Goal: Task Accomplishment & Management: Use online tool/utility

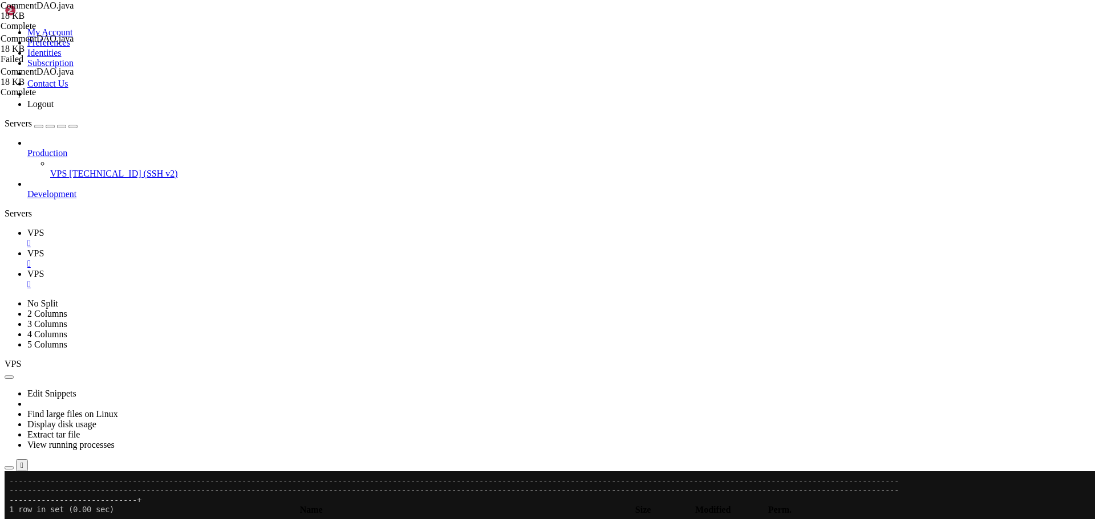
scroll to position [39, 0]
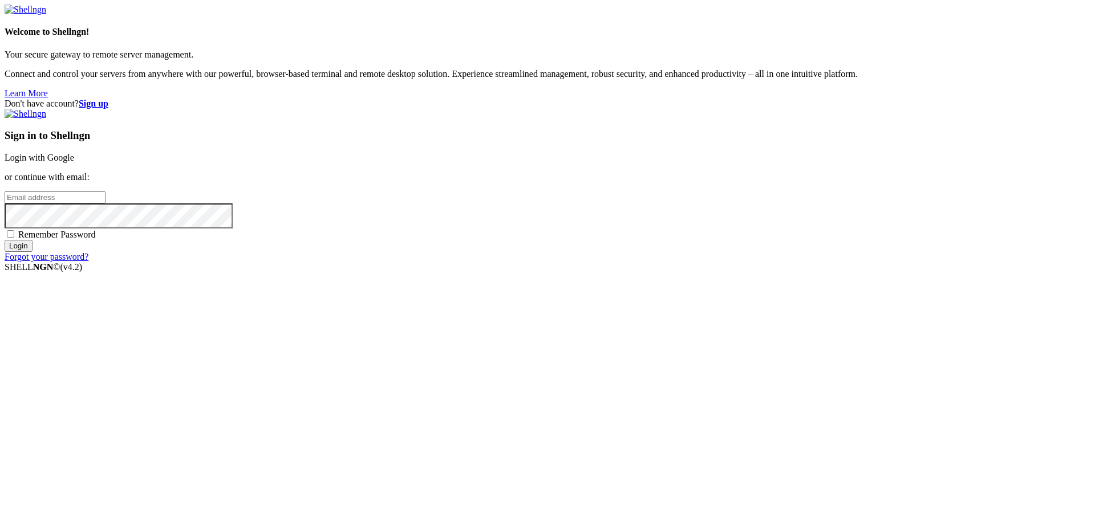
click at [74, 163] on link "Login with Google" at bounding box center [40, 158] width 70 height 10
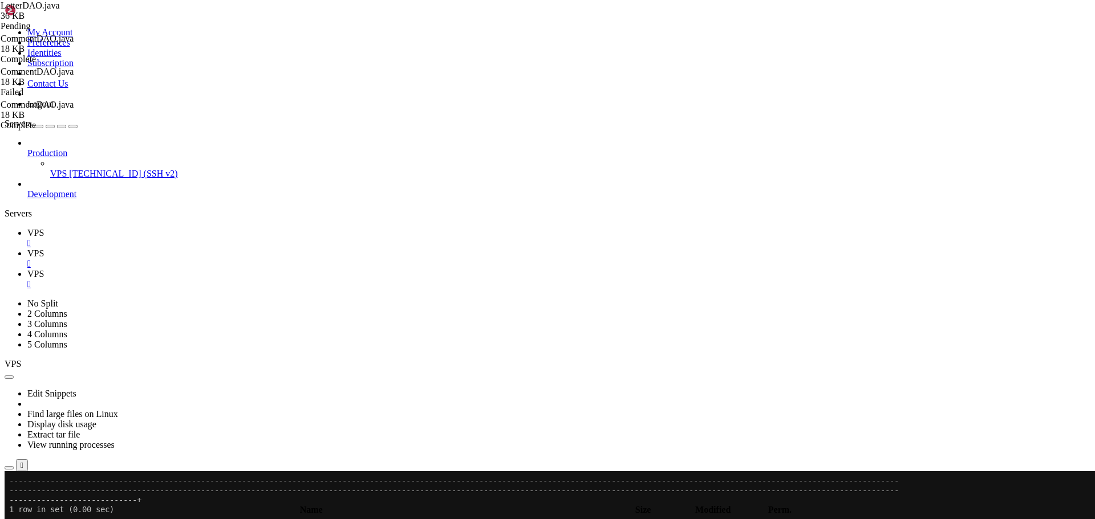
scroll to position [39, 0]
click at [218, 249] on link "VPS " at bounding box center [558, 259] width 1063 height 21
click at [9, 500] on icon "button" at bounding box center [9, 500] width 0 height 0
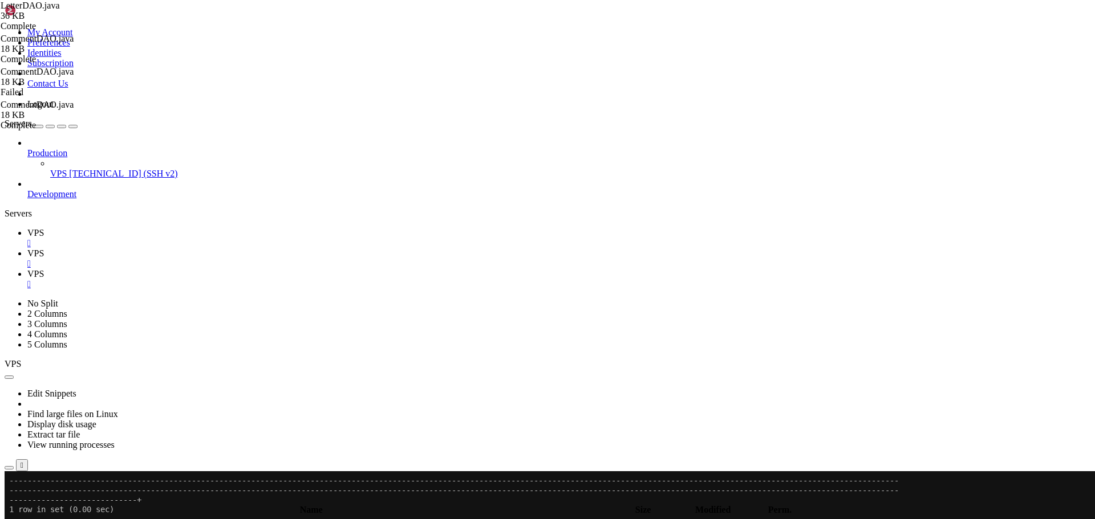
type input "/home/savenotsend/src/main/java/com/savenotsend/servlets"
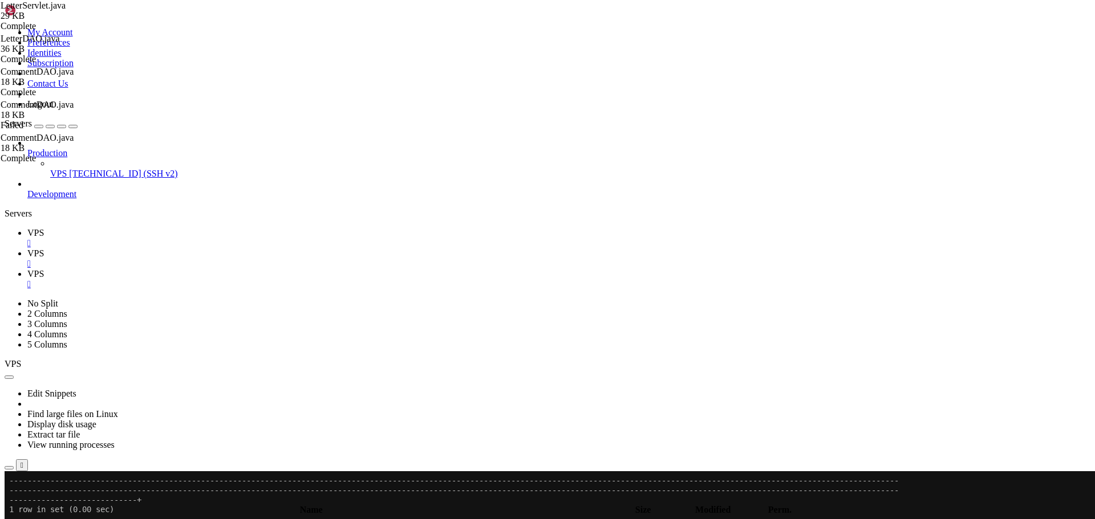
type textarea "import java.io.PrintWriter;"
type input "handleAddComment"
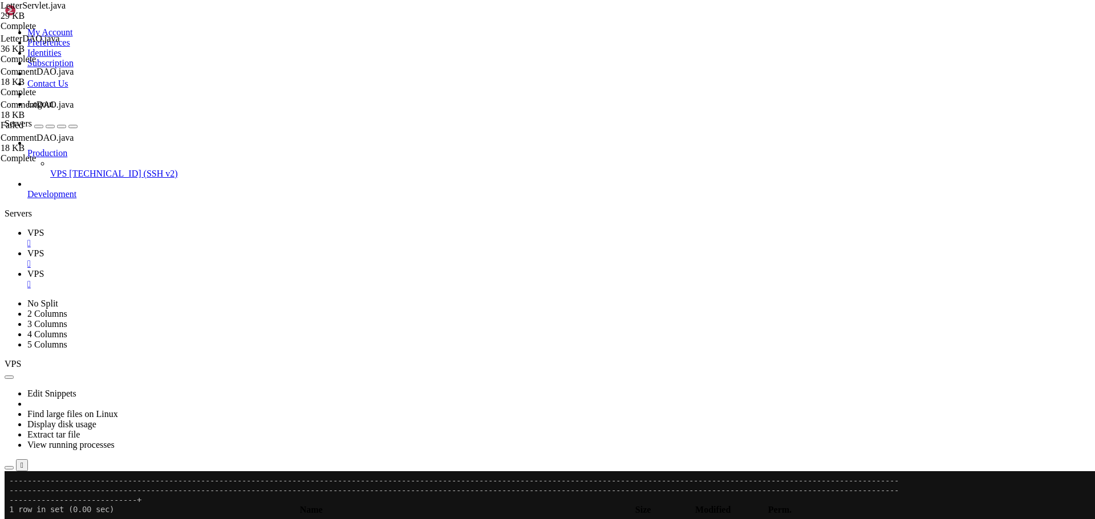
drag, startPoint x: 188, startPoint y: 208, endPoint x: 219, endPoint y: 500, distance: 293.1
paste textarea
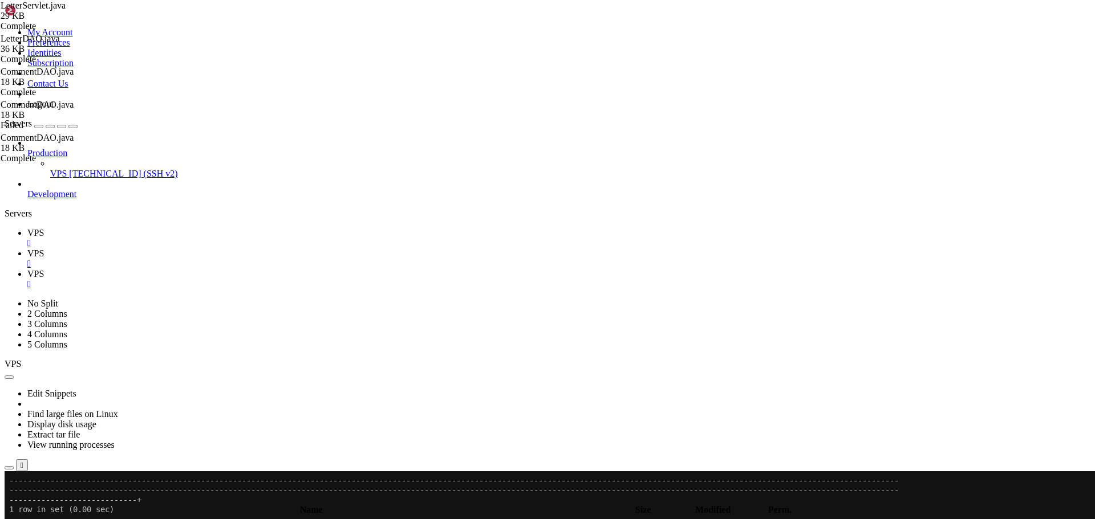
type textarea "// CLEAN: Simple comment creation with only necessary fields"
type textarea "commentText = escapeHtml(commentText.trim());"
type textarea "if (commentText == null || commentText.trim().isEmpty() || commentText.length()…"
type textarea "try {"
type textarea "String letterIdParam = request.getParameter("letterId");"
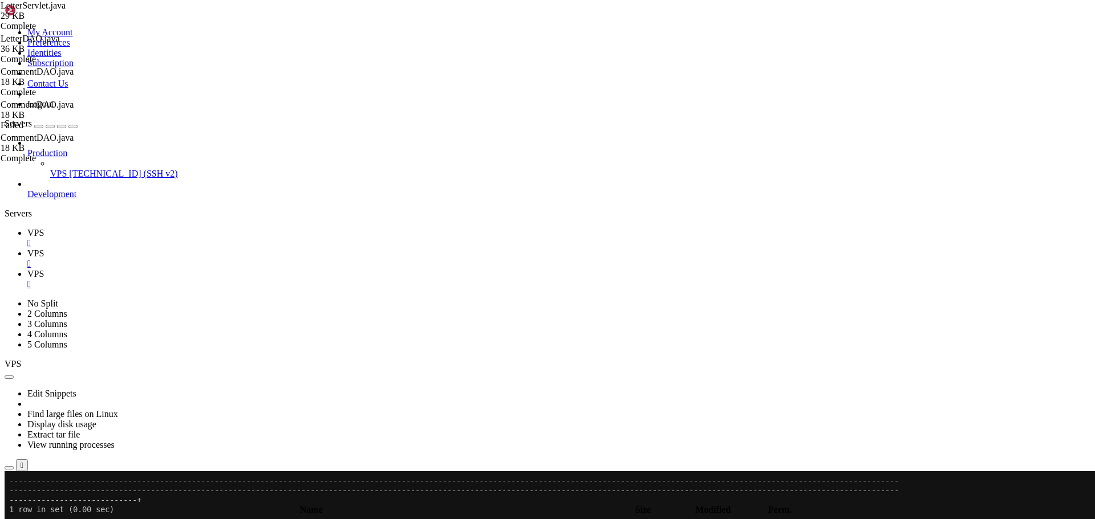
type textarea "private void handleAddComment(HttpServletRequest request, HttpServletResponse r…"
type textarea "} catch (Exception e) {"
type textarea "if (createdLetter != null) {"
type textarea "int categoryId = Integer.parseInt(categoryIdParam);"
type textarea "String subject = request.getParameter("subject");"
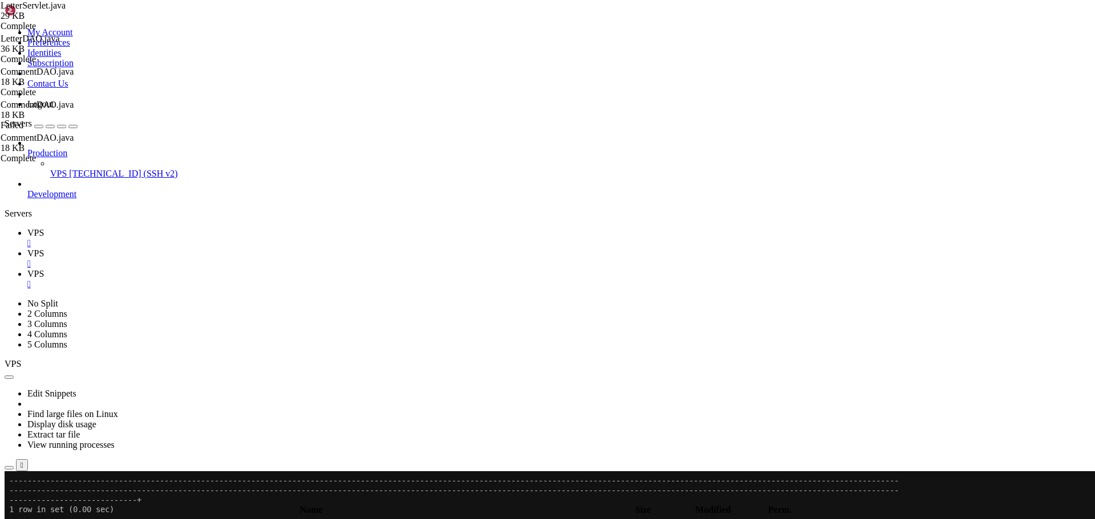
type textarea "private void handleCreateLetter(HttpServletRequest request, HttpServletResponse…"
type textarea "}"
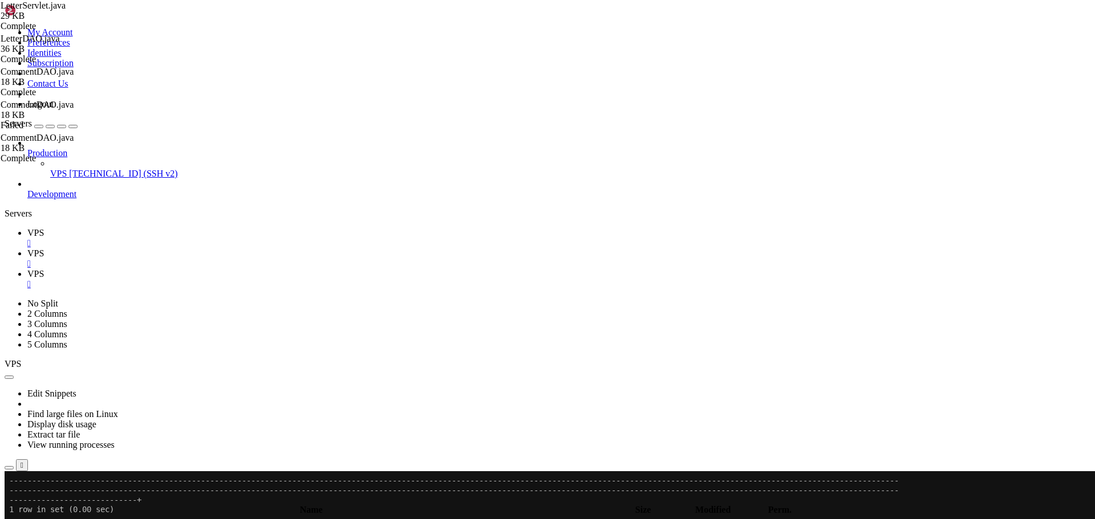
type textarea "Letter createdLetter = letterDAO.createLetter(letter);"
type textarea "}"
type textarea "private void handleCreateLetter(HttpServletRequest request, HttpServletResponse…"
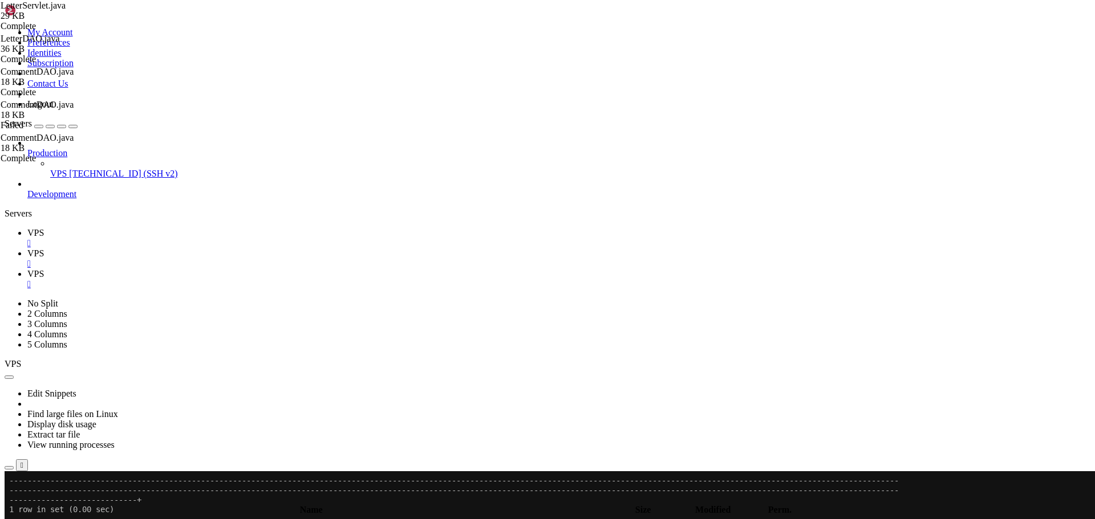
type textarea "} else {"
type textarea "String letterIdParam = request.getParameter("letterId");"
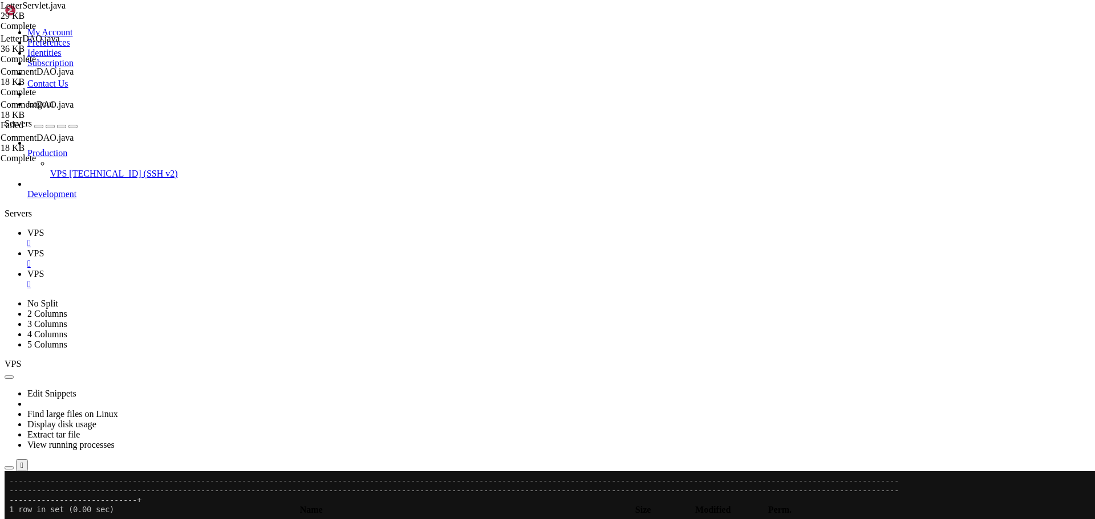
type textarea "// FIXED: Get User object from session and extract userId"
type textarea "int userId = user.getUserId();"
type textarea "// Check if user is trying to vote on their own letter"
type textarea "int userId = user.getUserId();"
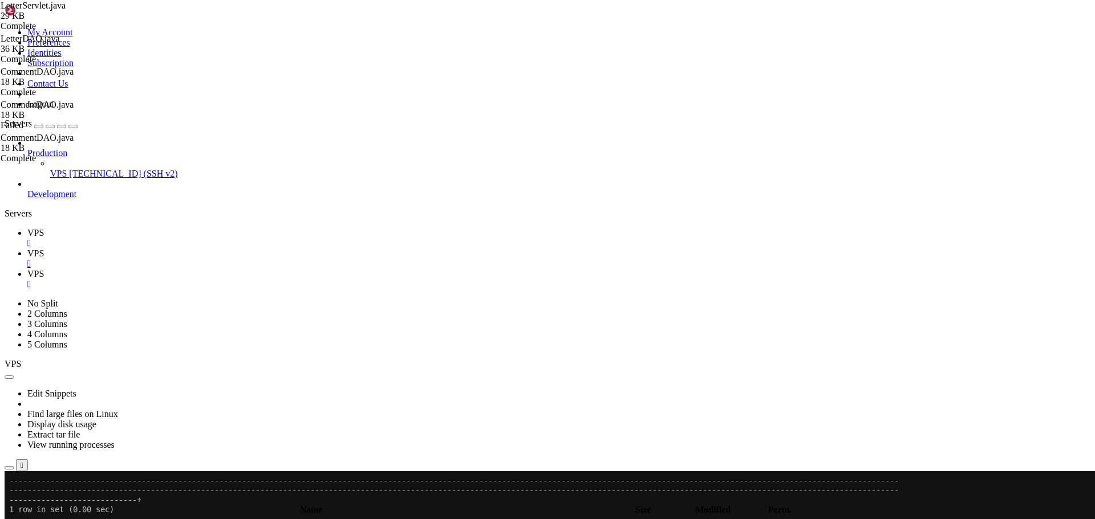
drag, startPoint x: 975, startPoint y: 59, endPoint x: 879, endPoint y: 69, distance: 96.3
paste input "ViewLetter"
type input "handleViewLetter"
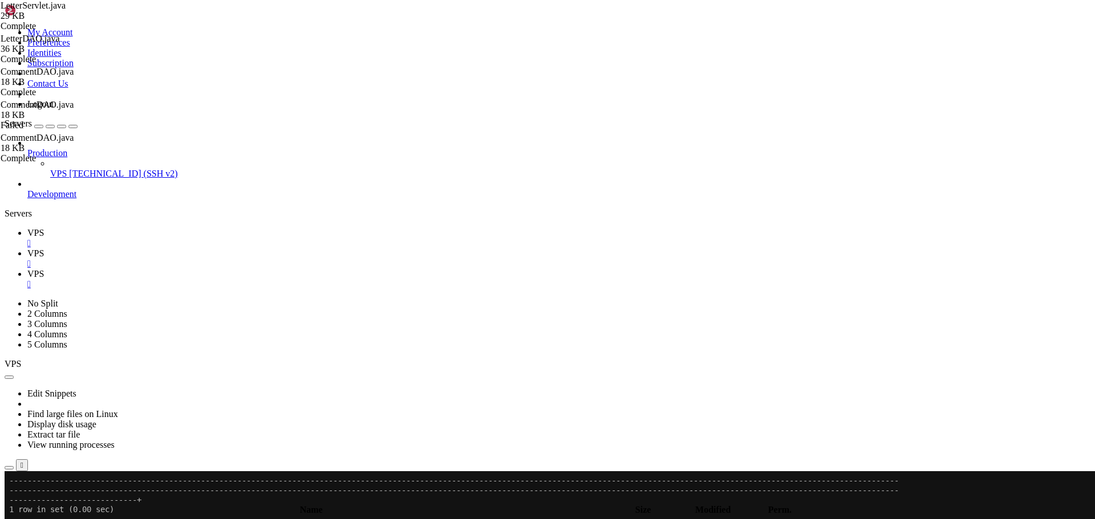
drag, startPoint x: 193, startPoint y: 445, endPoint x: 190, endPoint y: 105, distance: 340.5
paste textarea "}"
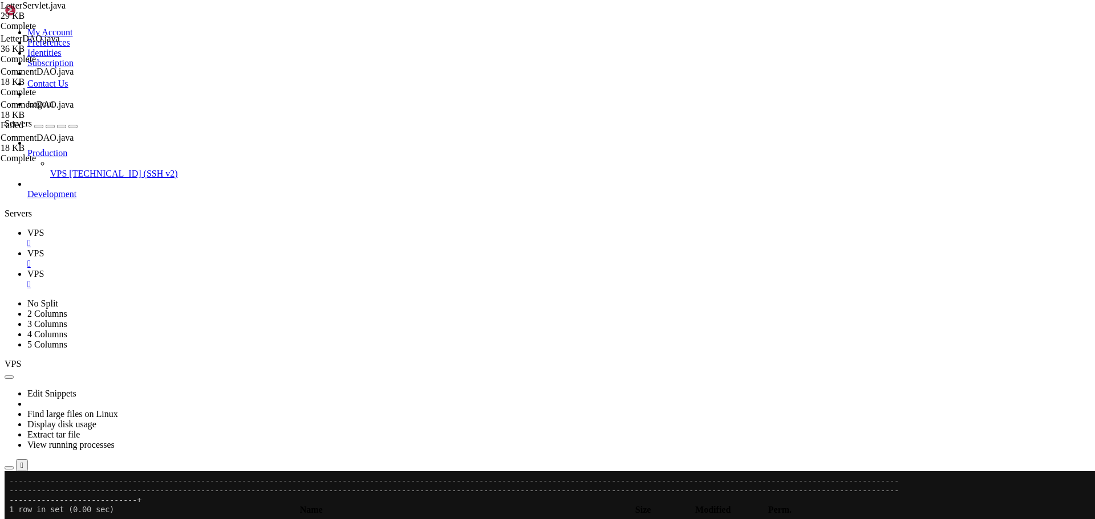
type textarea "String letterIdParam = request.getParameter("id");"
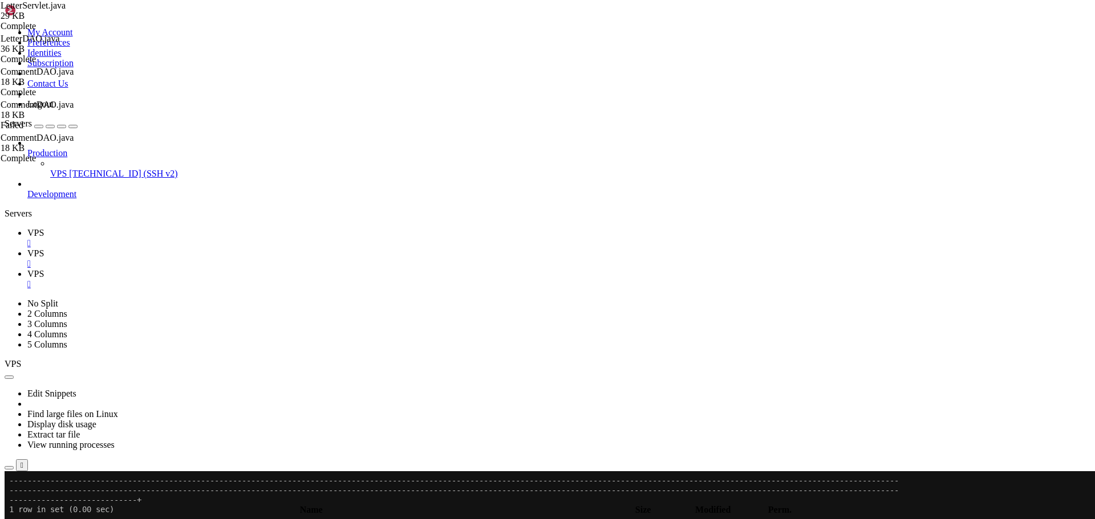
drag, startPoint x: 420, startPoint y: 439, endPoint x: 118, endPoint y: 425, distance: 302.0
type textarea "} catch (NumberFormatException e) {"
type textarea "request.getRequestDispatcher("/WEB-INF/jsp/letters/view.jsp").forward(request, …"
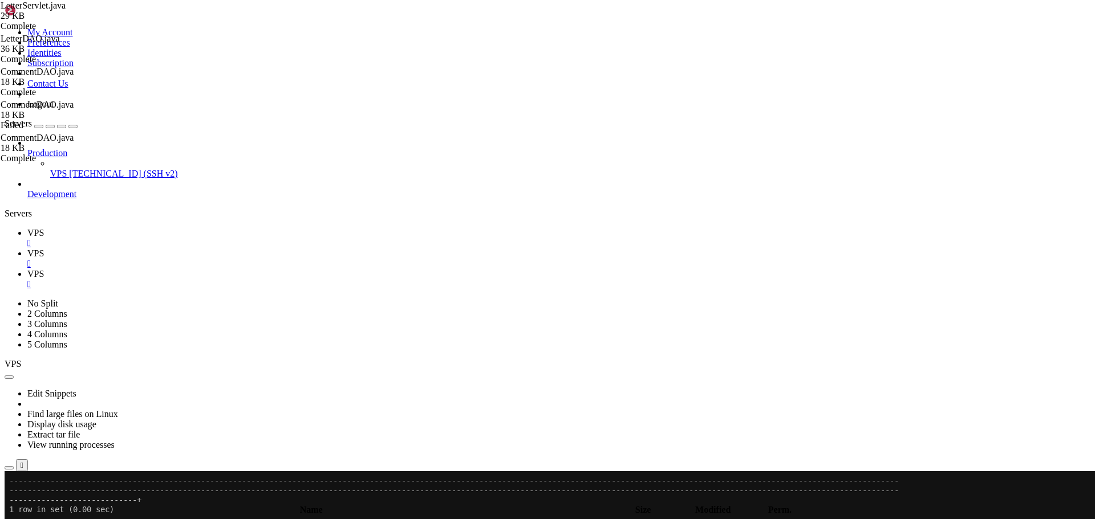
type textarea "}"
type textarea "request.getRequestDispatcher("/WEB-INF/jsp/letters/view.jsp").forward(request, …"
type textarea "String serverName = request.getServerName();"
type textarea "request.setAttribute("letter", letter);"
type textarea "HttpSession session = request.getSession(false);"
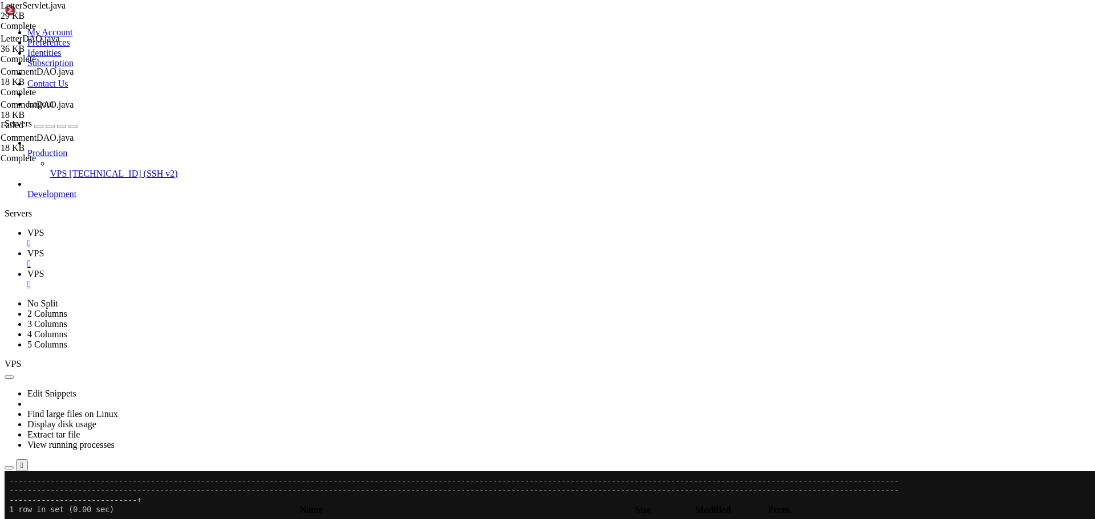
type textarea "Map<Integer, Integer> voteCounts = letterDAO.getVoteCounts(letterId);"
type textarea "// UPDATED: Use new method name"
type textarea "letterDAO.incrementViewCount(letterId);"
type textarea "}"
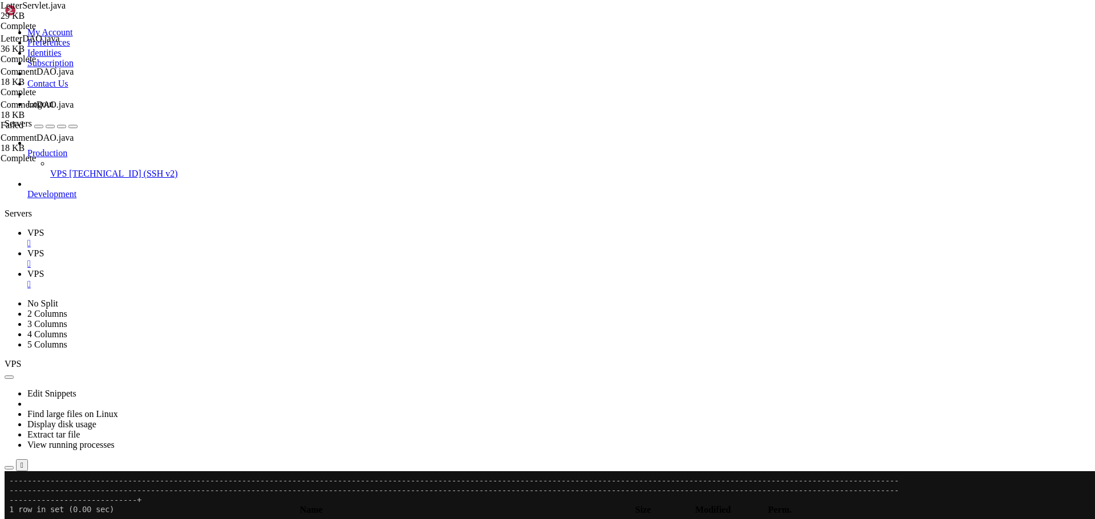
type textarea "}"
type textarea "int totalLetters;"
type textarea "}"
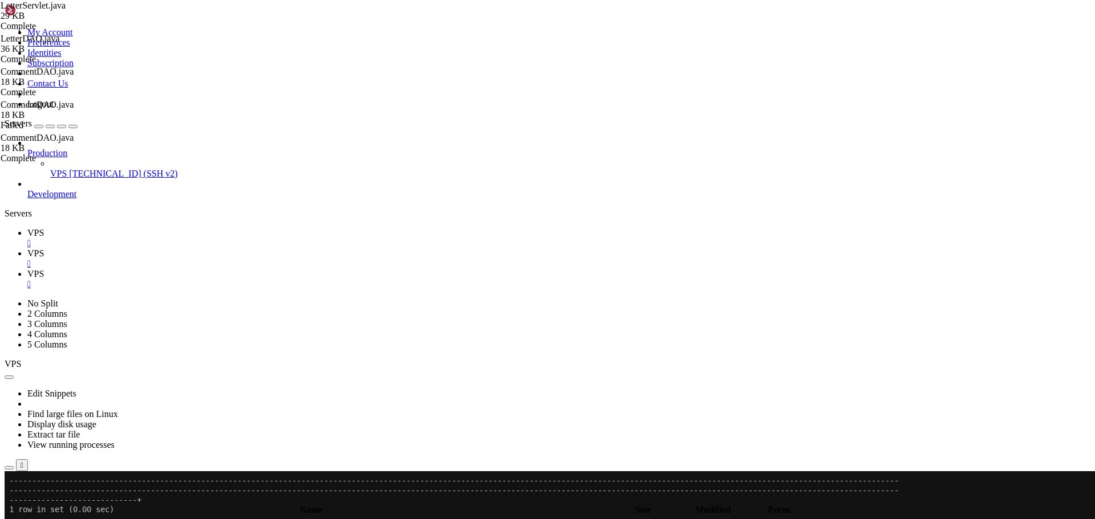
type textarea "// Safe HTML processing for QuillJS content - removes dangerous scripts but pre…"
type textarea "try {"
type textarea "HttpSession session = request.getSession(false);"
type textarea "private void handleMyLetters(HttpServletRequest request, HttpServletResponse re…"
type textarea "String letterIdParam = request.getParameter("letterId");"
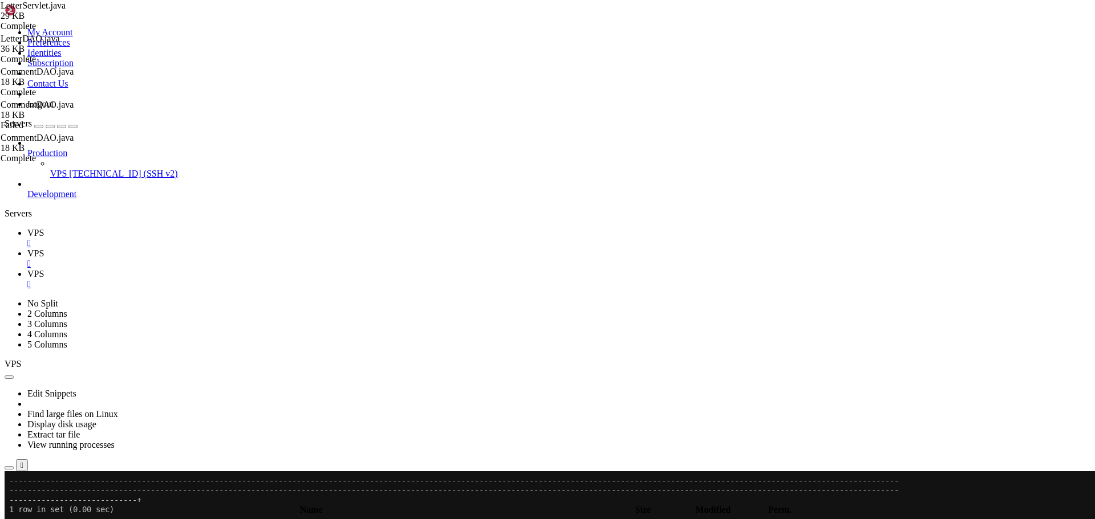
type textarea "HttpSession session = request.getSession(false);"
type textarea "private void handleRemoveLetterRequest(HttpServletRequest request, HttpServletR…"
type textarea "if (letter == null || letter.getUserId() != userId) {"
type textarea "Letter letter = letterDAO.getLetterById(letterId);"
type textarea "try {"
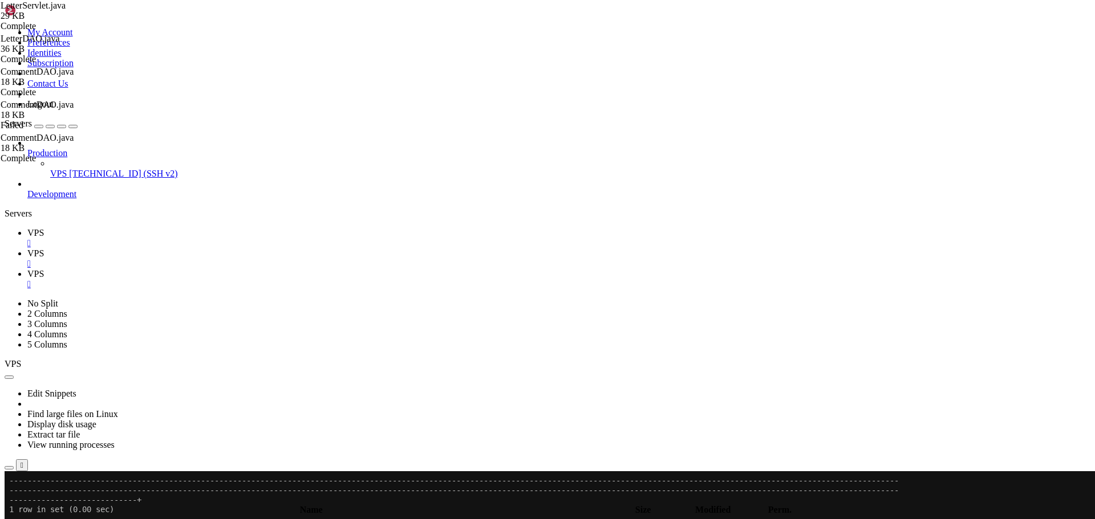
type textarea "String letterIdParam = request.getParameter("id");"
type textarea "HttpSession session = request.getSession(false);"
type textarea "private void handleRemoveLetterForm(HttpServletRequest request, HttpServletResp…"
type textarea "boolean success = reportDAO.createReport(letterId, user.getUserId(), reason);"
type textarea "reason = escapeHtml(reason.trim());"
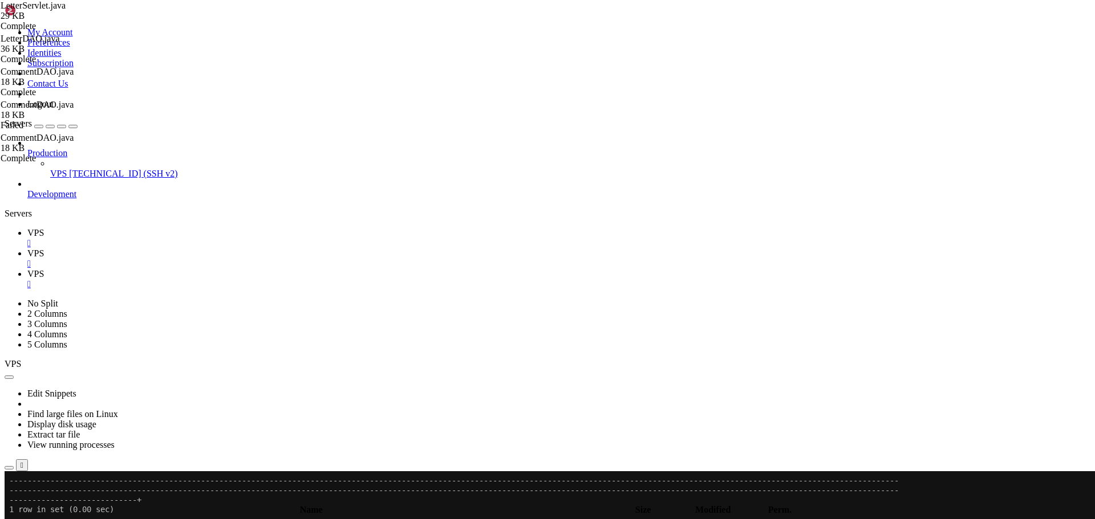
type textarea "if (letter.getUserId() == user.getUserId()) {"
type textarea "Letter letter = letterDAO.getLetterById(letterId);"
type textarea "if (reportDAO.hasUserReportedLetter(user.getUserId(), letterId)) {"
type textarea "if (reason.trim().length() < 10) {"
type textarea "if (reason.length() > 500) {"
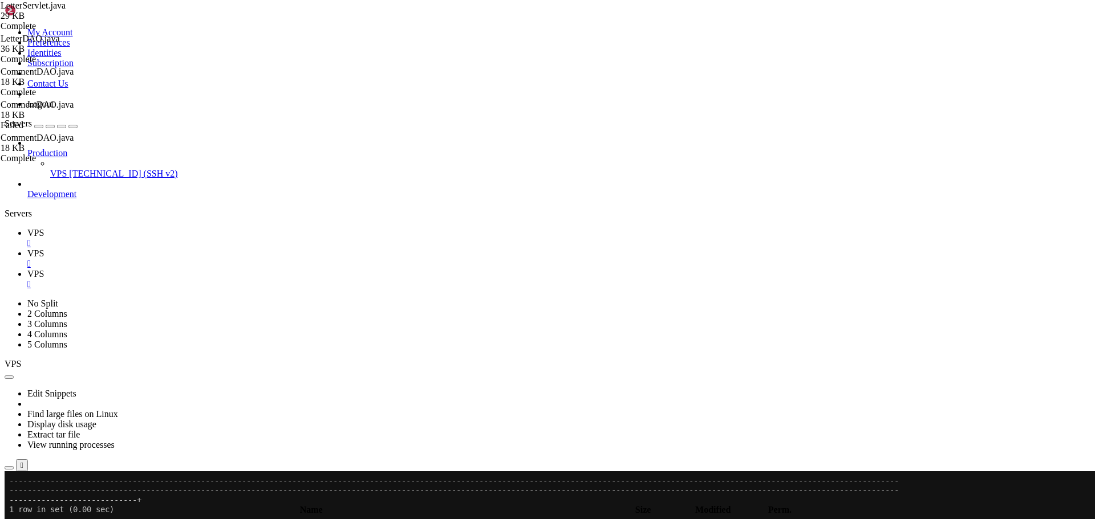
type textarea "// Validate input"
type textarea "try {"
type textarea "User user = (User) session.getAttribute("user");"
type textarea "private void handleReportLetter(HttpServletRequest request, HttpServletResponse…"
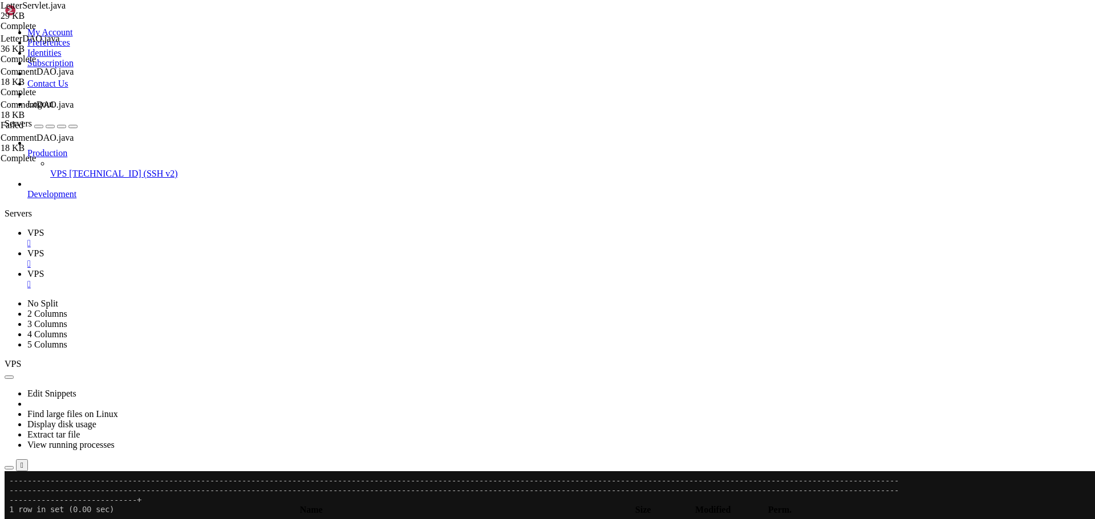
type textarea "if (hasVoted) {"
type textarea "}"
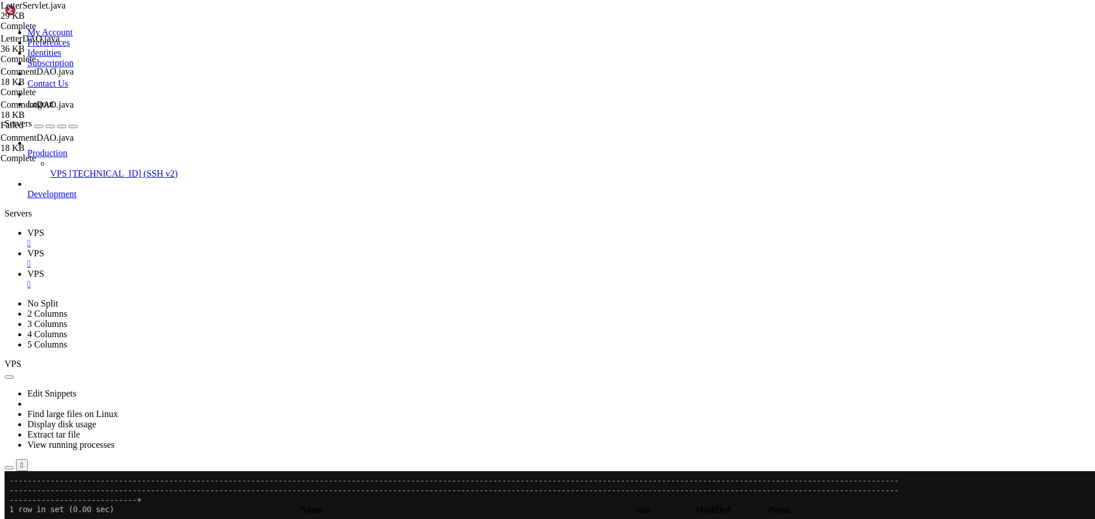
type input "/home/savenotsend/src/main/java/com/savenotsend/servlets/admin"
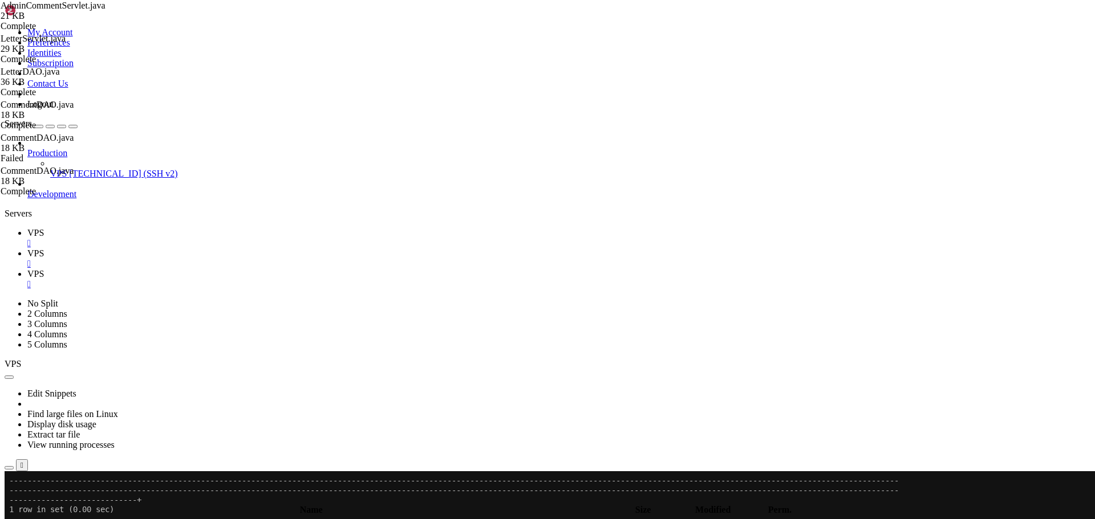
type textarea "public class AdminCommentServlet extends BaseAdminServlet {"
type input "handleActivateComment"
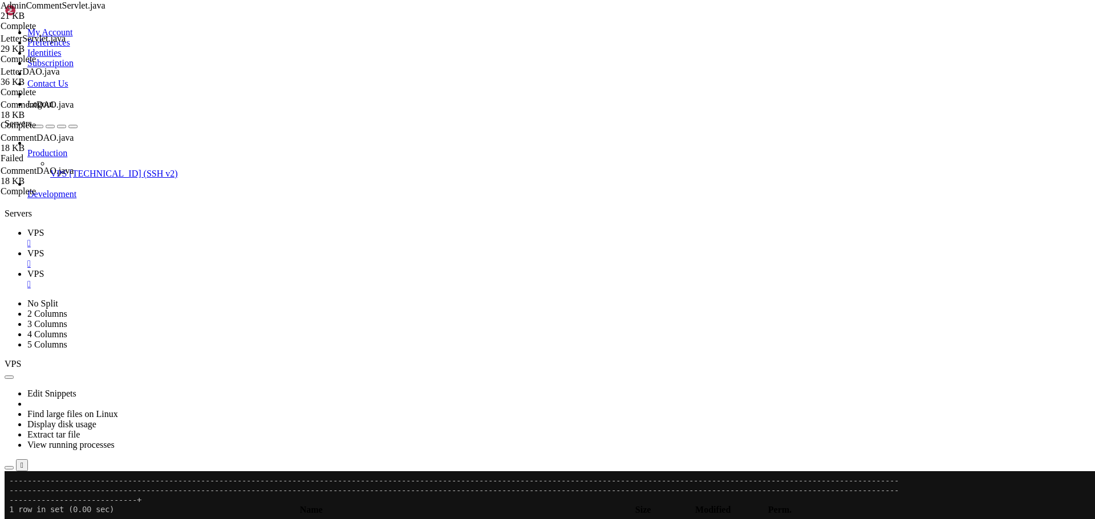
scroll to position [2170, 0]
drag, startPoint x: 193, startPoint y: 456, endPoint x: 189, endPoint y: 271, distance: 184.2
paste textarea "}"
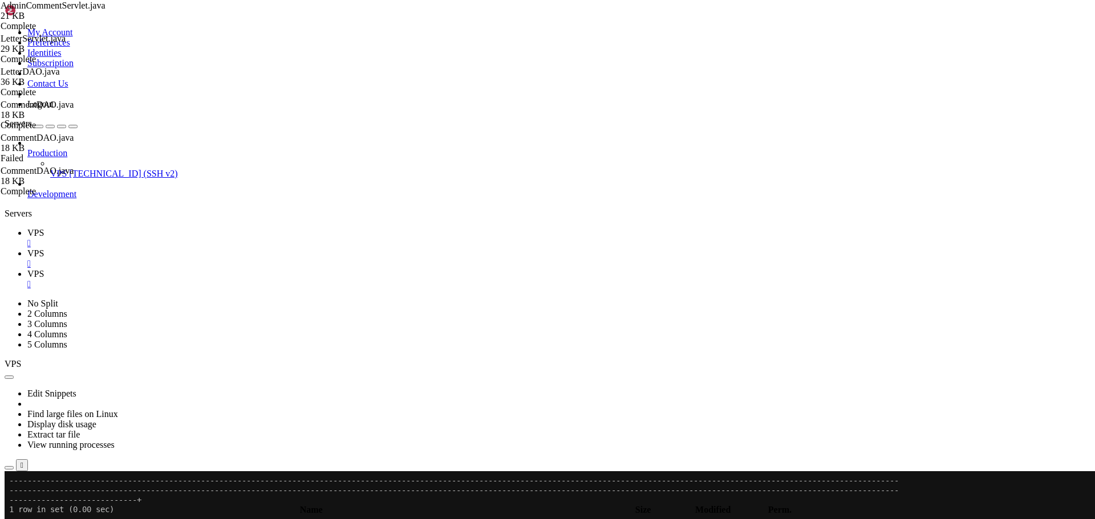
type textarea "throws ServletException, IOException {"
drag, startPoint x: 213, startPoint y: 259, endPoint x: 134, endPoint y: 247, distance: 79.6
type textarea "/** * Handle comment activation"
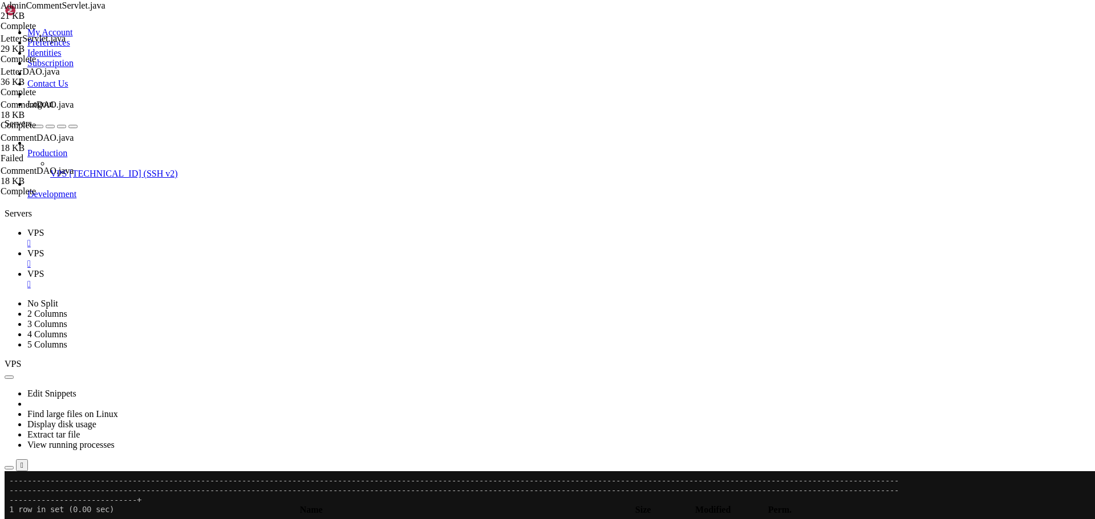
drag, startPoint x: 984, startPoint y: 58, endPoint x: 861, endPoint y: 58, distance: 123.2
paste input "Dea"
type input "handleDeactivateComment"
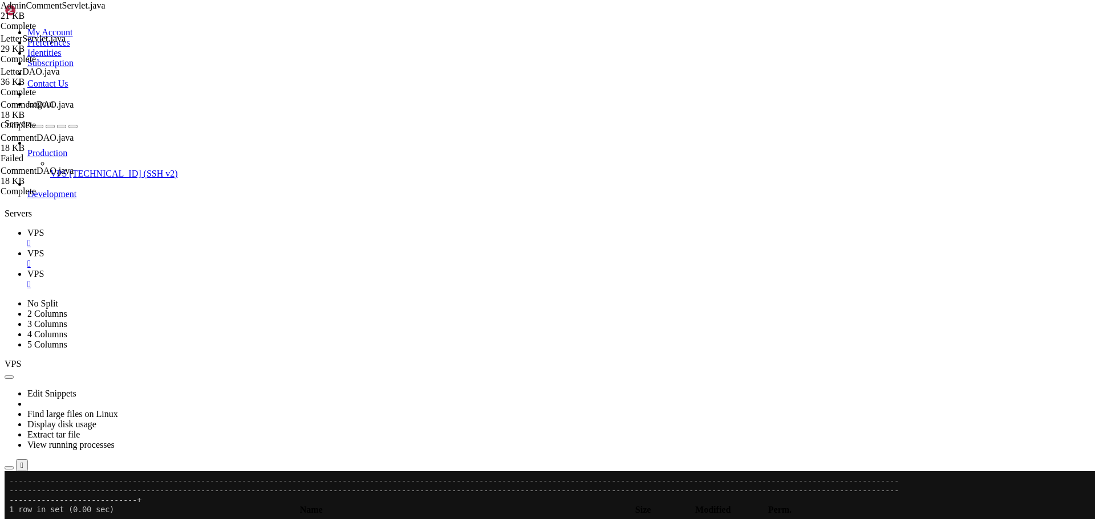
drag, startPoint x: 197, startPoint y: 378, endPoint x: 189, endPoint y: 194, distance: 184.3
paste textarea "}"
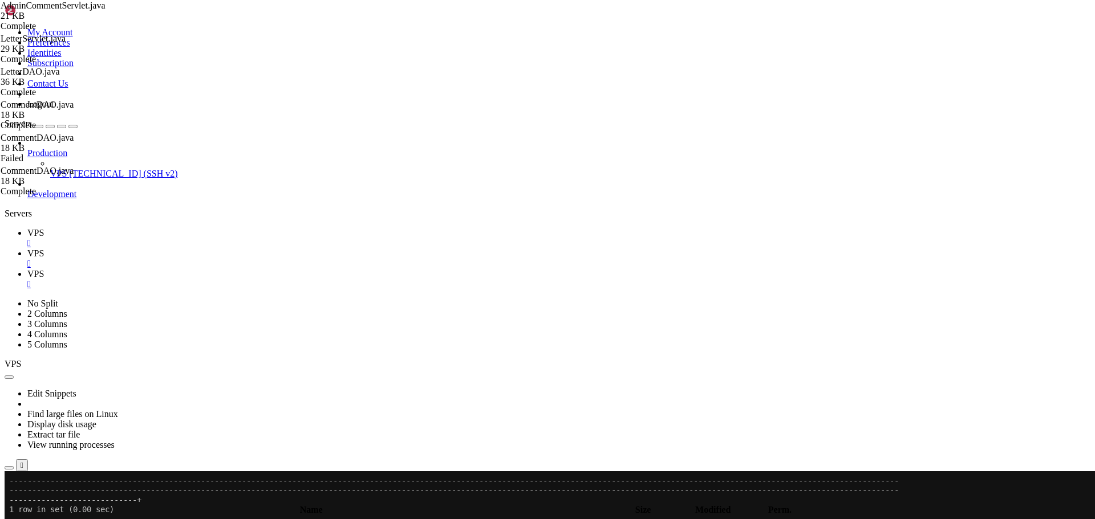
type textarea "// Get comment details"
type textarea "}"
type textarea "// Deactivate comment"
type textarea "boolean success = commentDAO.updateCommentStatus(commentId, false);"
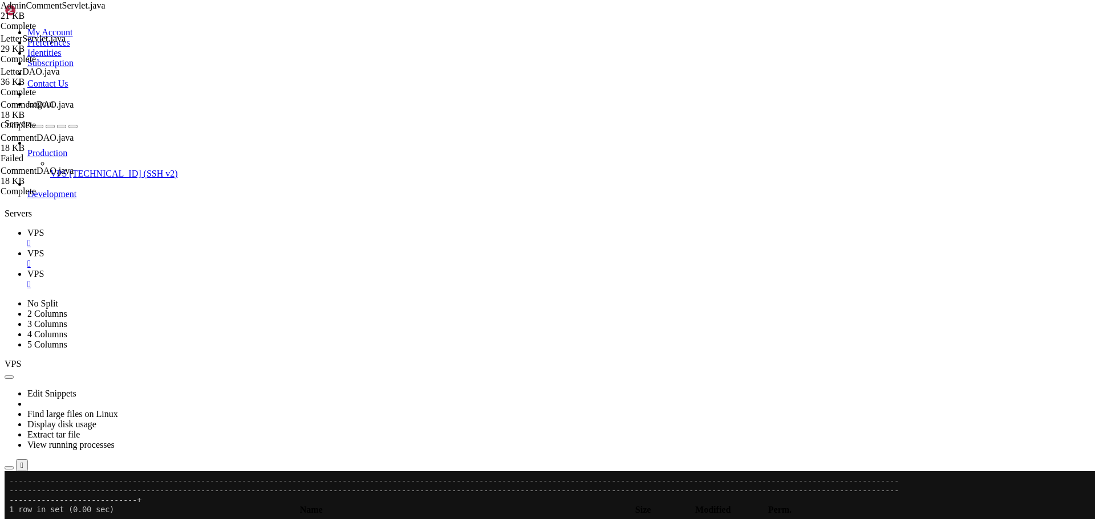
type textarea "}"
drag, startPoint x: 993, startPoint y: 60, endPoint x: 862, endPoint y: 61, distance: 131.2
paste input "le"
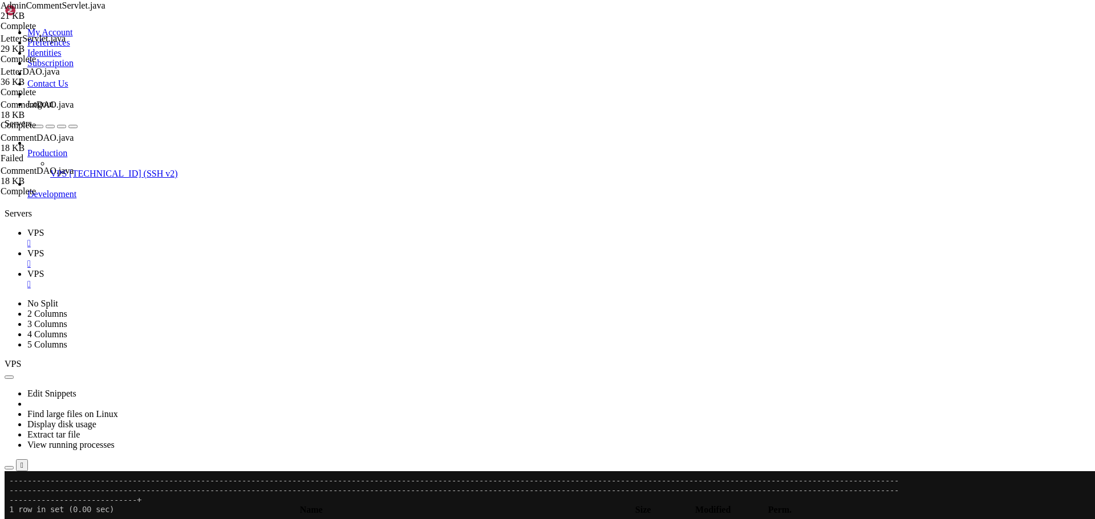
scroll to position [2580, 0]
type input "handleDeleteComment"
drag, startPoint x: 193, startPoint y: 433, endPoint x: 190, endPoint y: 227, distance: 205.9
paste textarea "}"
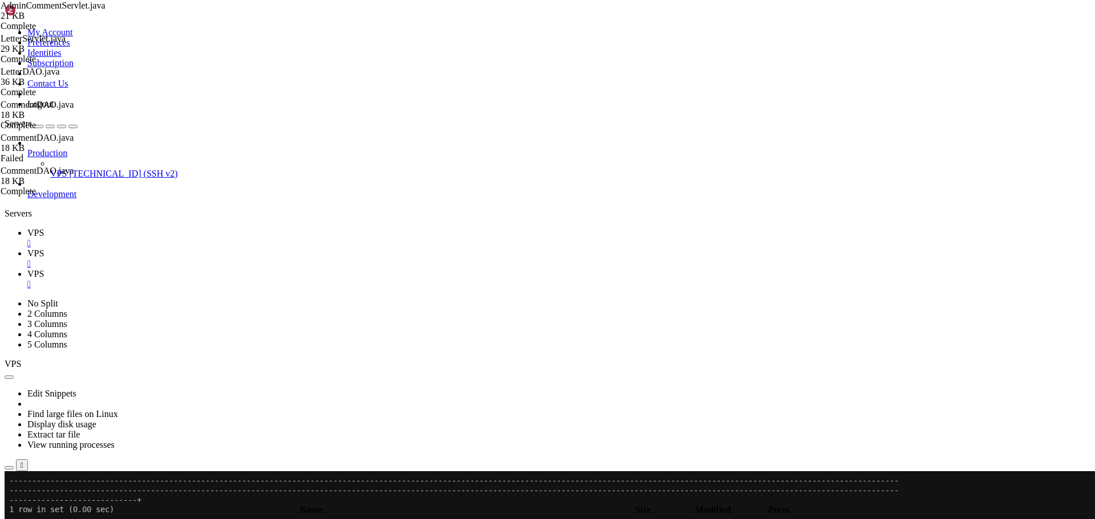
type textarea "// Delete comment (soft delete with content replacement)"
type textarea "boolean success = commentDAO.deleteComment(commentId);"
type textarea "}"
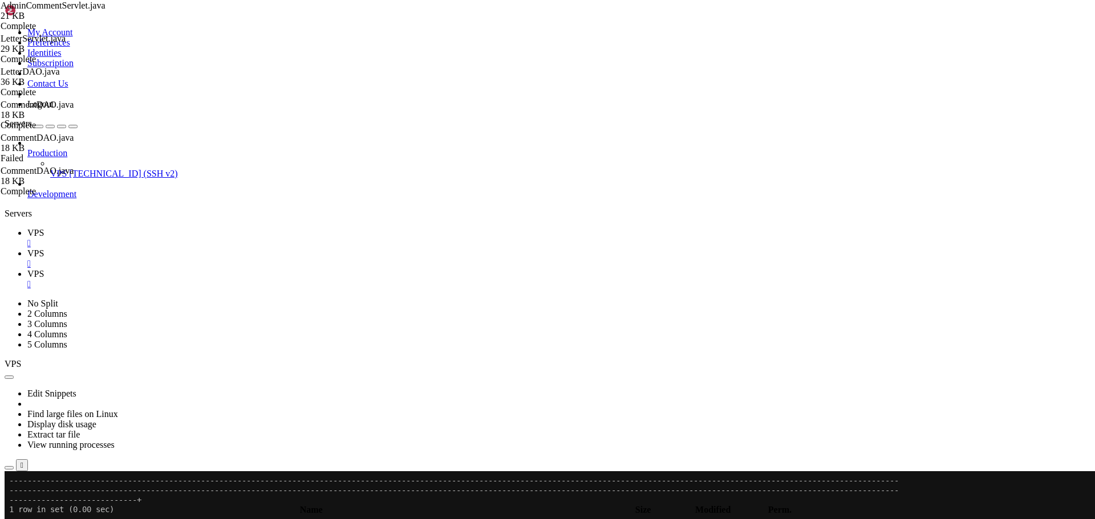
type textarea "redirectWithError(response, request, "/admin/manage-comments","
click at [10, 519] on span "" at bounding box center [7, 525] width 3 height 10
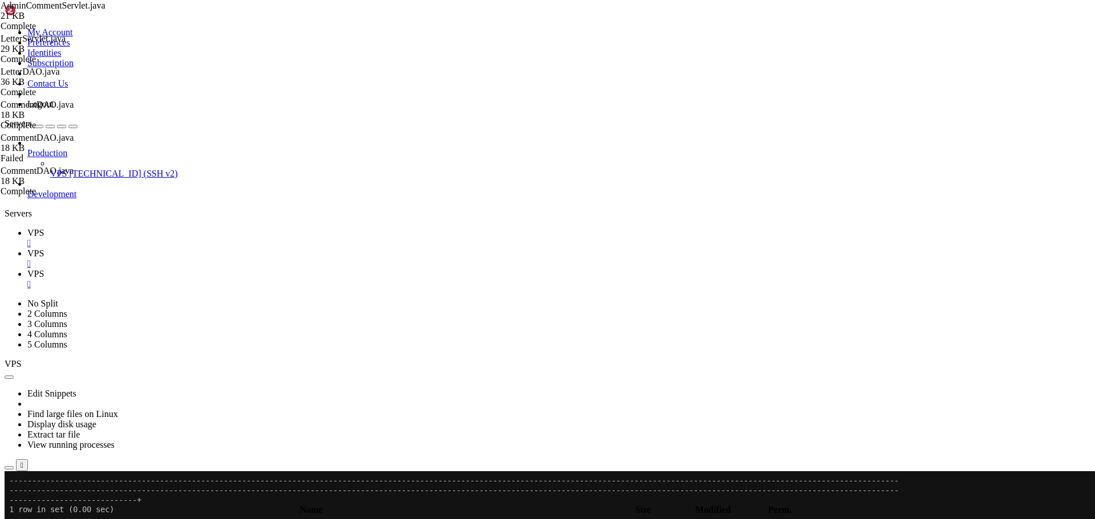
click at [10, 519] on span "" at bounding box center [7, 525] width 3 height 10
type input "/home/savenotsend/src/main/java/com/savenotsend/model"
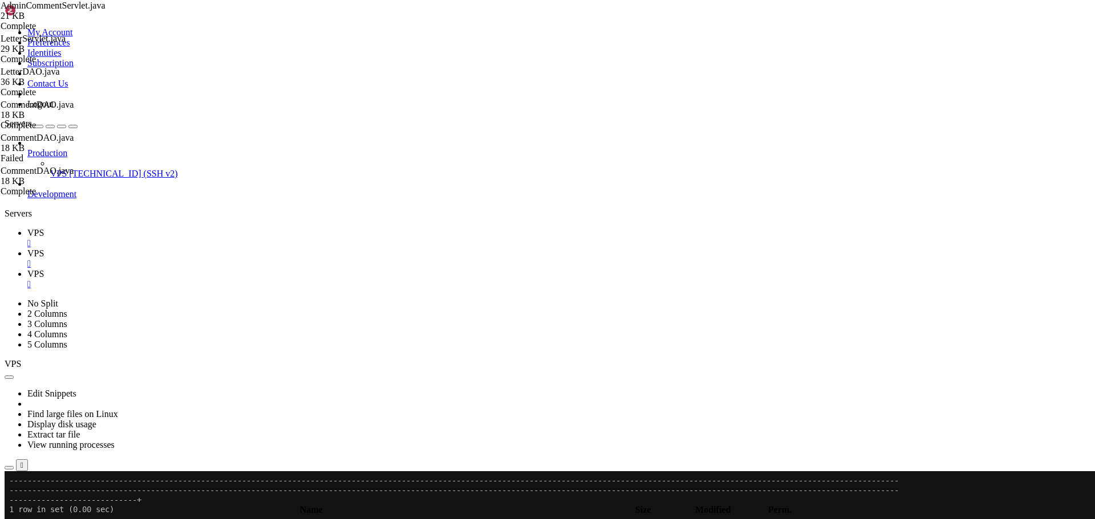
drag, startPoint x: 182, startPoint y: 105, endPoint x: 159, endPoint y: 92, distance: 26.3
type textarea "/** * Comment model class"
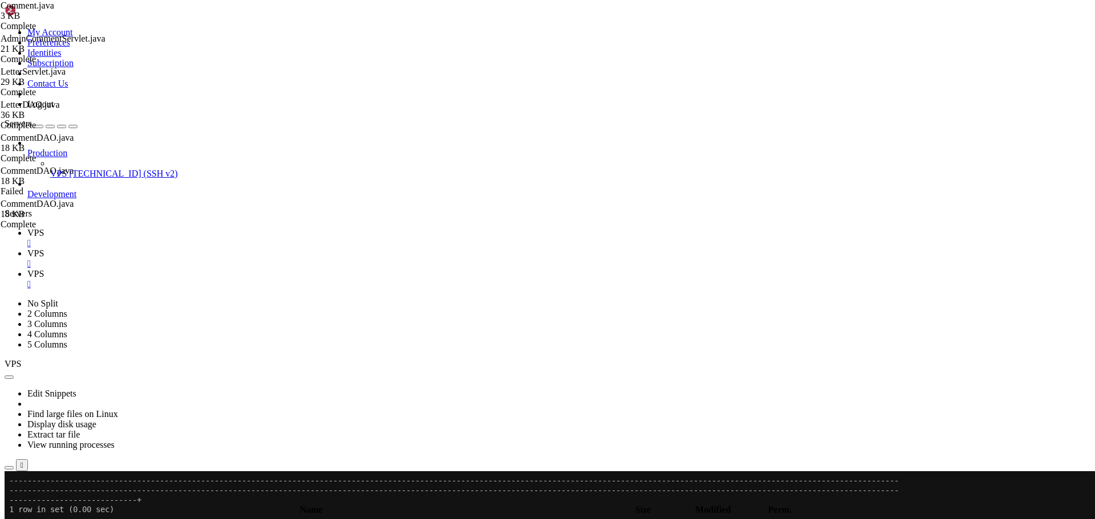
type textarea "private boolean isApproved;"
type textarea "private Integer responseCommentId;"
paste textarea "}"
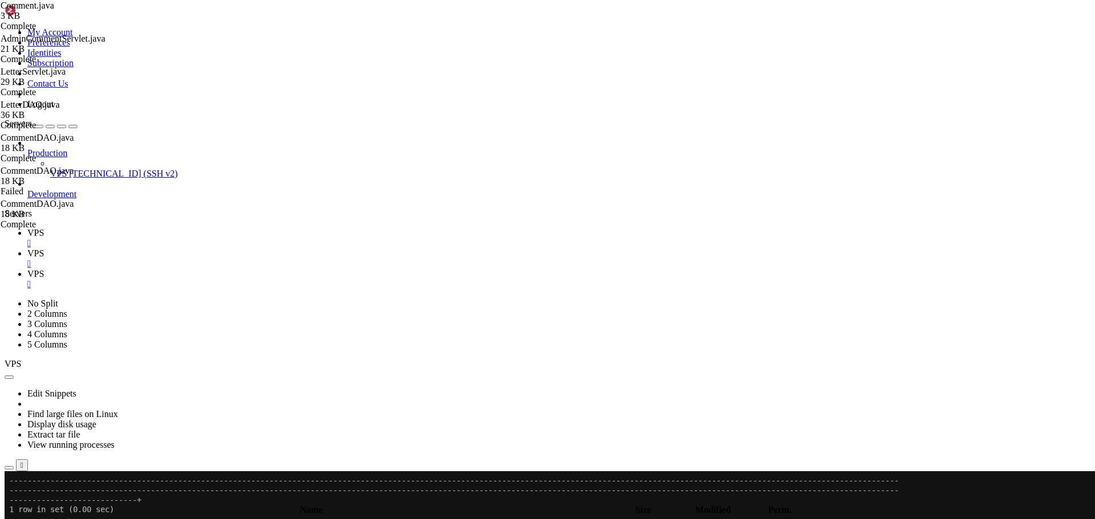
scroll to position [171, 0]
type textarea "public Timestamp getCreatedDate() { return createdDate; }"
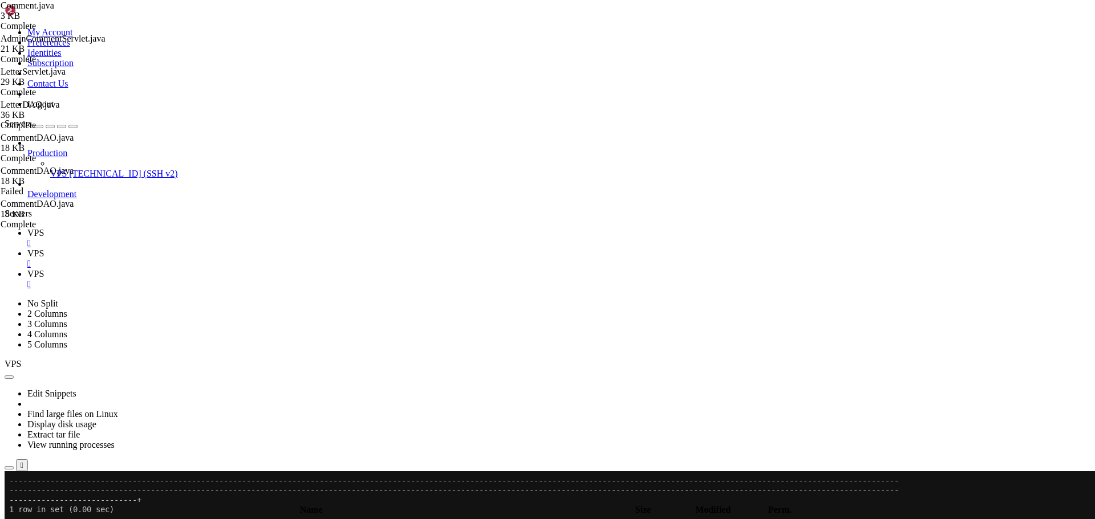
type textarea "public void setCreatedDate(Timestamp createdDate) { this.createdDate = createdD…"
type textarea "public boolean isActive() { return isActive; }"
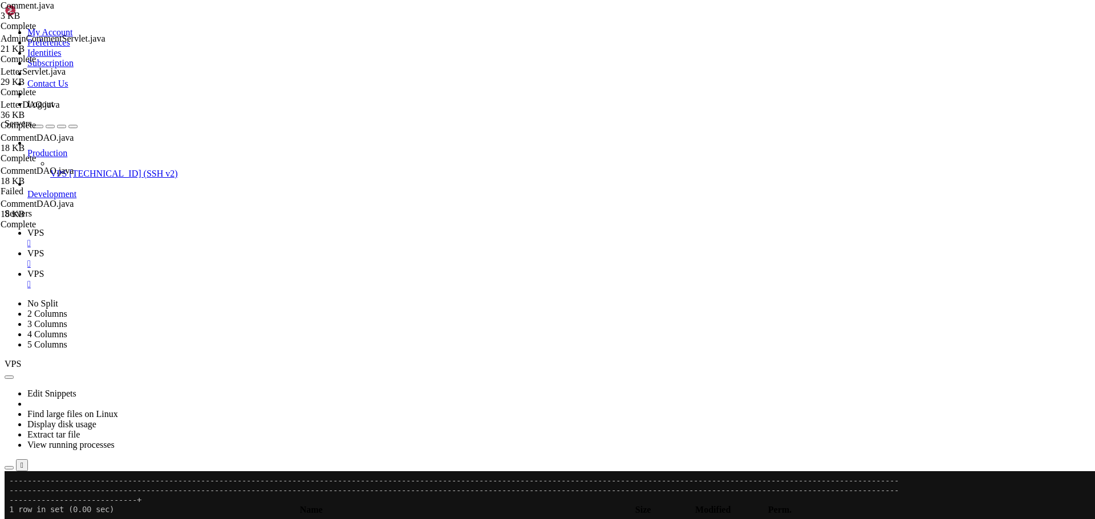
click at [27, 228] on icon at bounding box center [27, 233] width 0 height 10
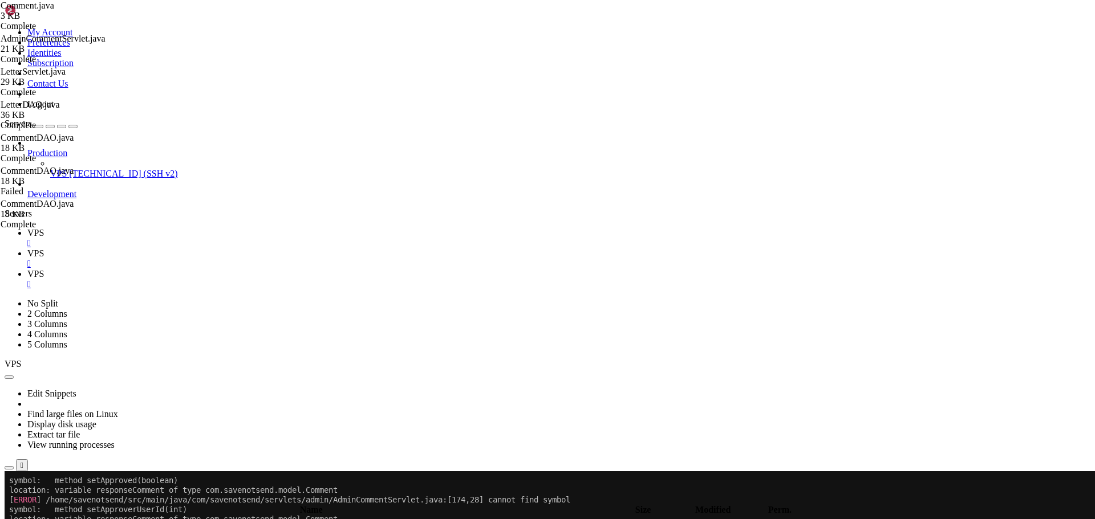
drag, startPoint x: 10, startPoint y: 596, endPoint x: 449, endPoint y: 879, distance: 522.0
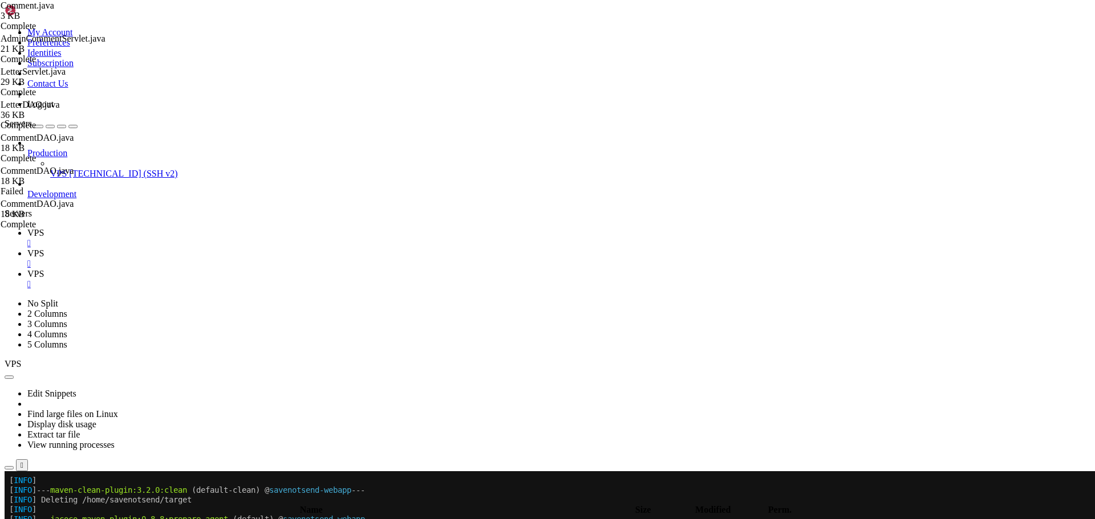
click at [27, 249] on icon at bounding box center [27, 254] width 0 height 10
click at [14, 519] on span " .." at bounding box center [10, 525] width 8 height 10
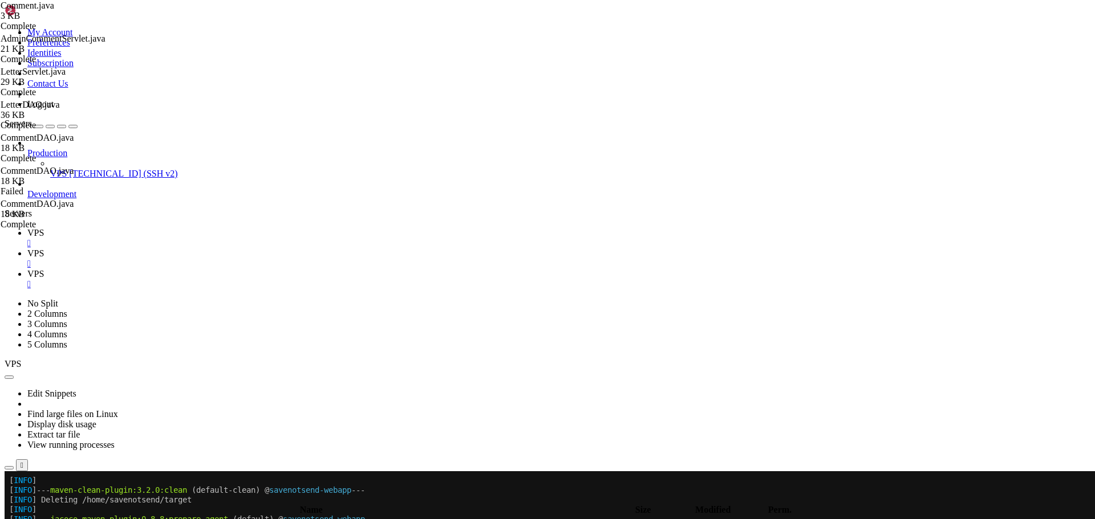
type input "/home/savenotsend/src/main/java/com/savenotsend/dao"
type textarea "}"
click at [27, 228] on icon at bounding box center [27, 233] width 0 height 10
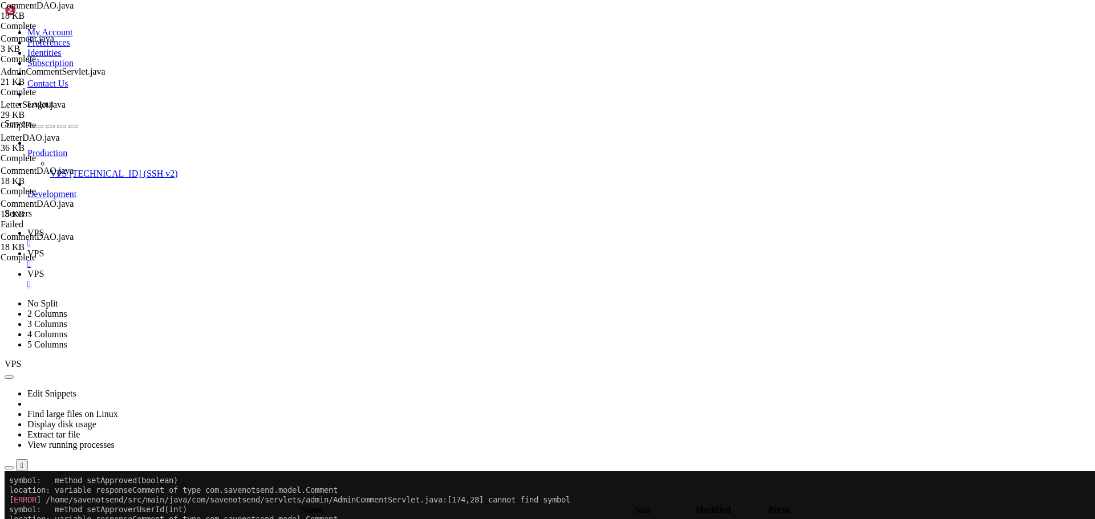
drag, startPoint x: 10, startPoint y: 654, endPoint x: 429, endPoint y: 879, distance: 476.6
copy div "[ ERROR ] COMPILATION ERROR : symbol: method setApproved(boolean) location: var…"
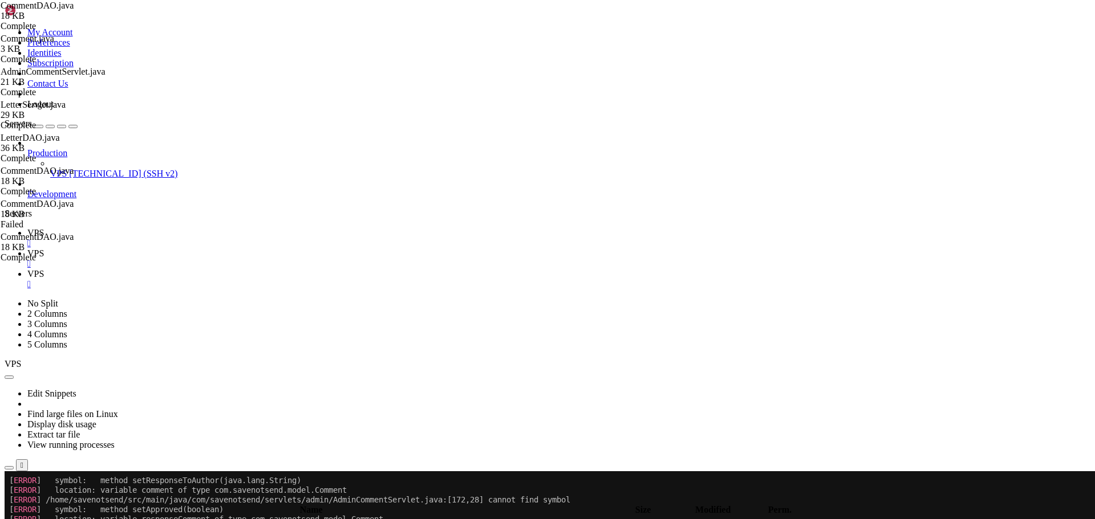
scroll to position [4139, 0]
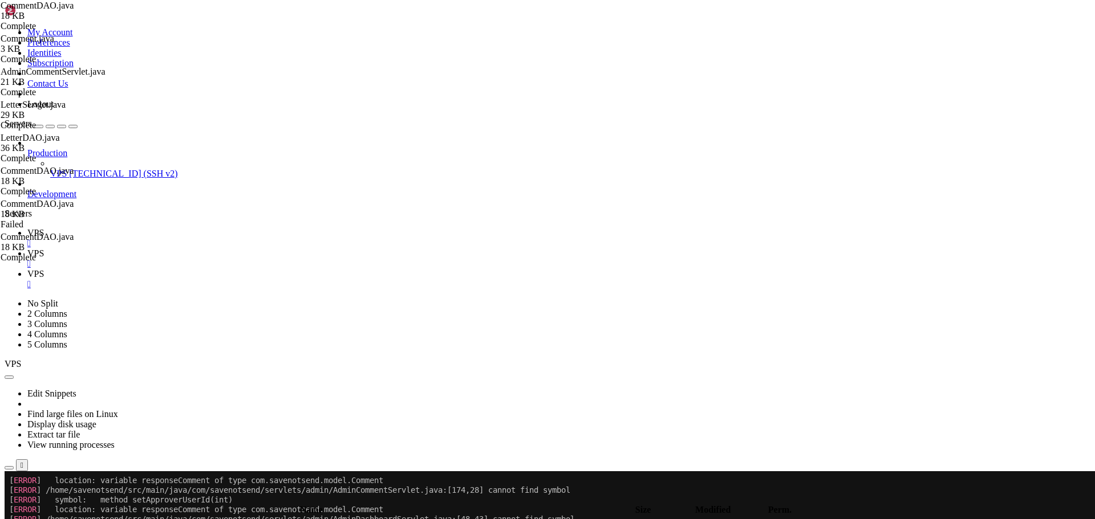
scroll to position [4188, 0]
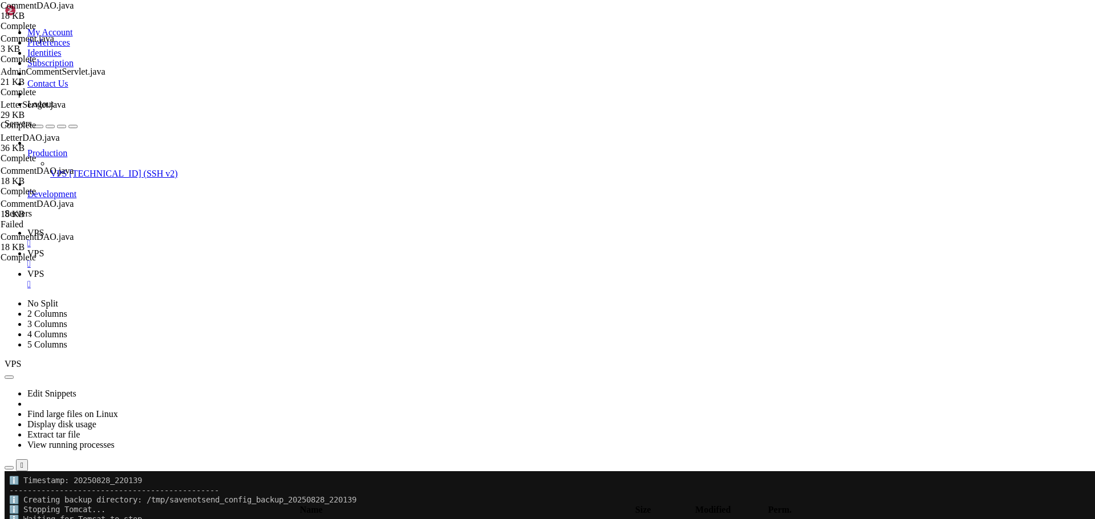
scroll to position [339, 0]
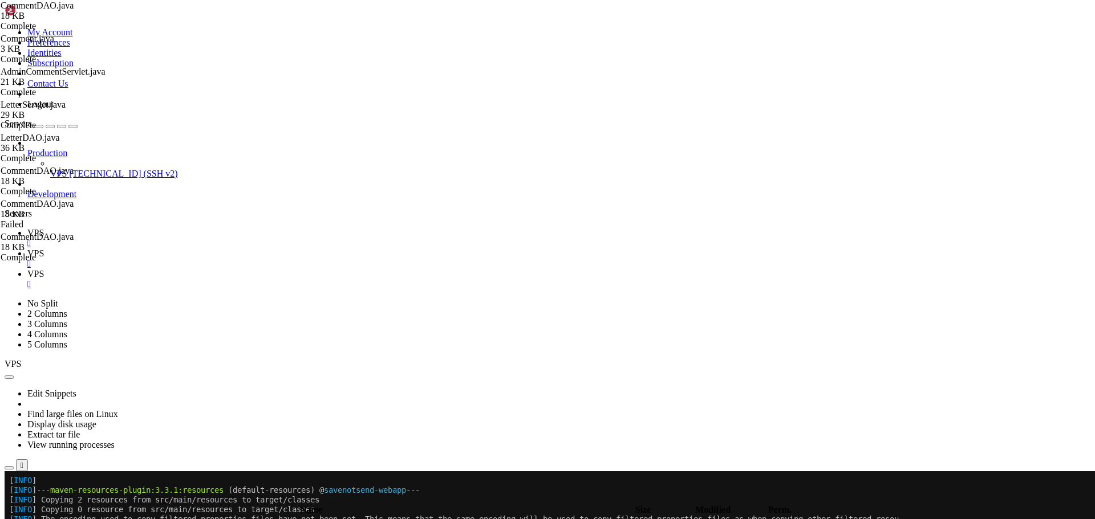
click at [44, 249] on span "VPS" at bounding box center [35, 254] width 17 height 10
type textarea "}"
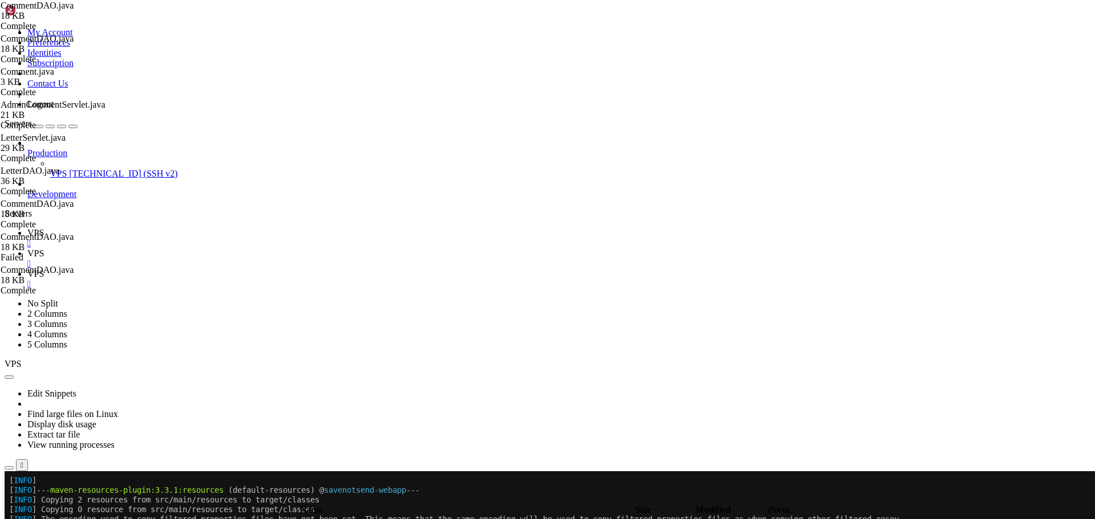
type textarea "}"
click at [163, 228] on link "VPS " at bounding box center [558, 238] width 1063 height 21
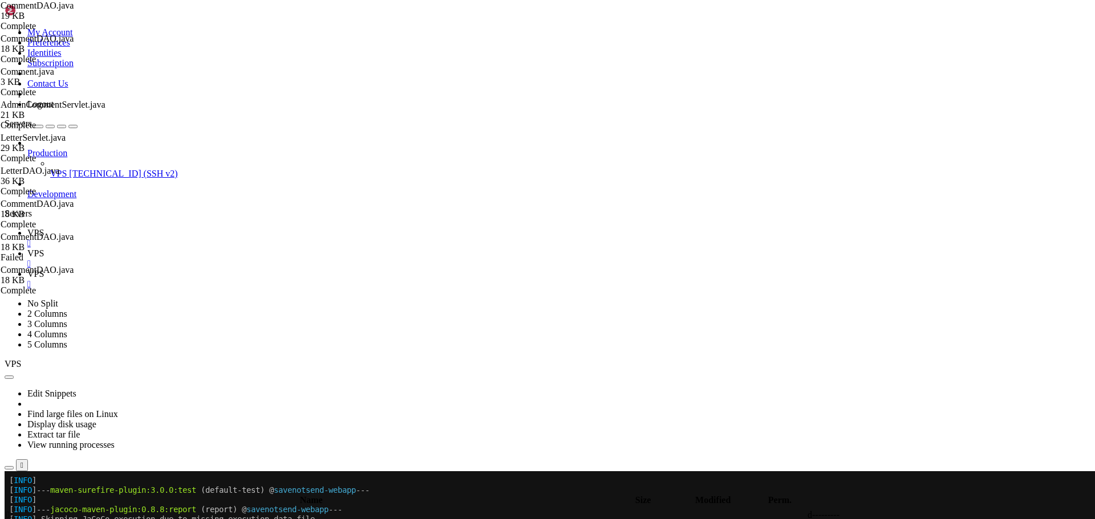
scroll to position [2007, 0]
click at [44, 269] on span "VPS" at bounding box center [35, 274] width 17 height 10
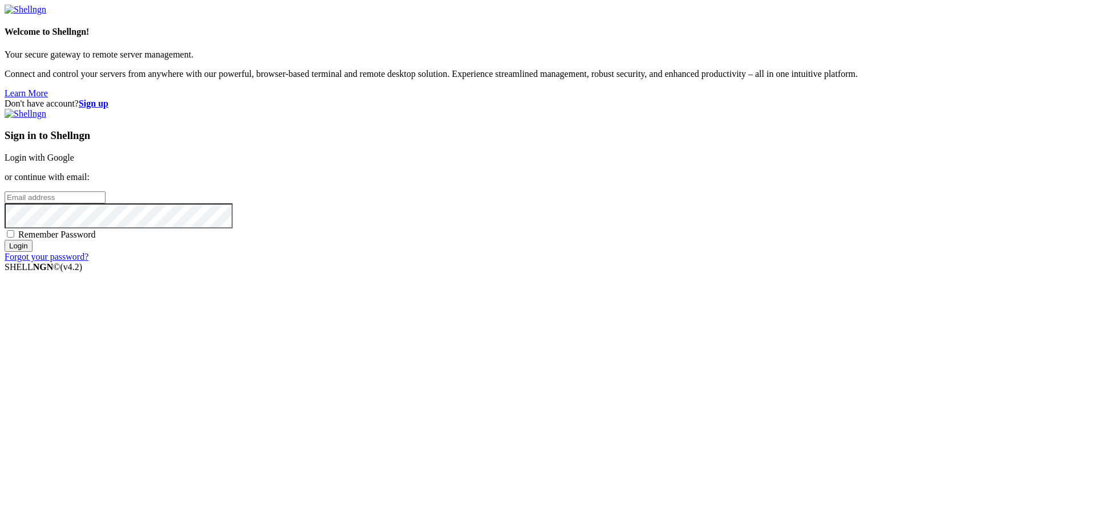
click at [74, 163] on link "Login with Google" at bounding box center [40, 158] width 70 height 10
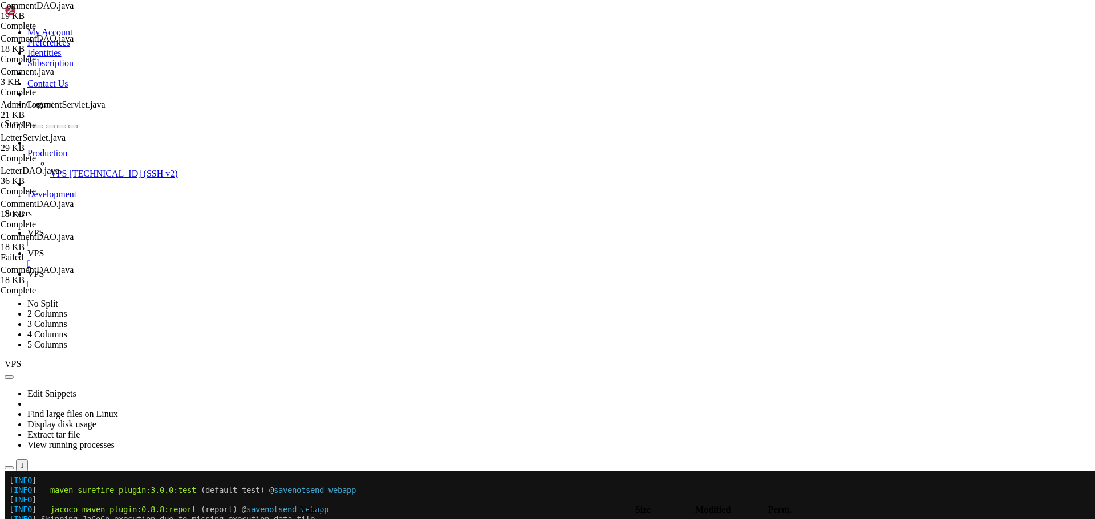
scroll to position [2007, 0]
drag, startPoint x: 623, startPoint y: 177, endPoint x: 480, endPoint y: 127, distance: 151.9
click at [27, 228] on icon at bounding box center [27, 233] width 0 height 10
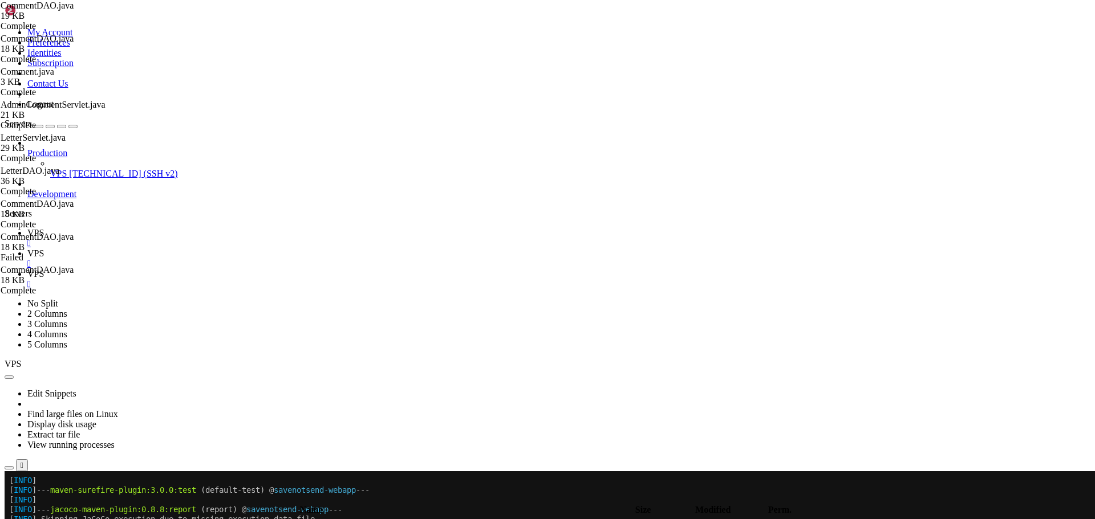
scroll to position [1270, 0]
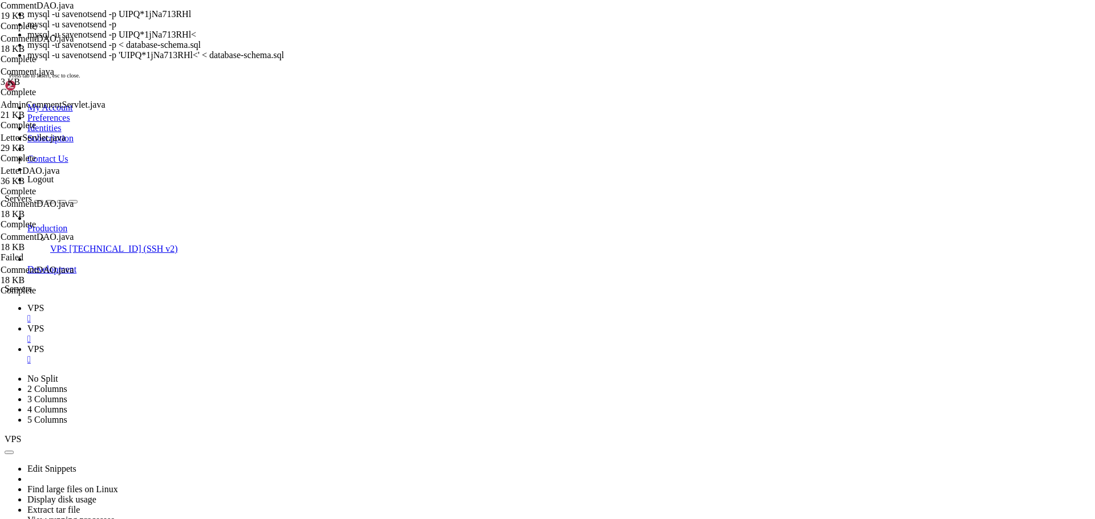
scroll to position [1280, 0]
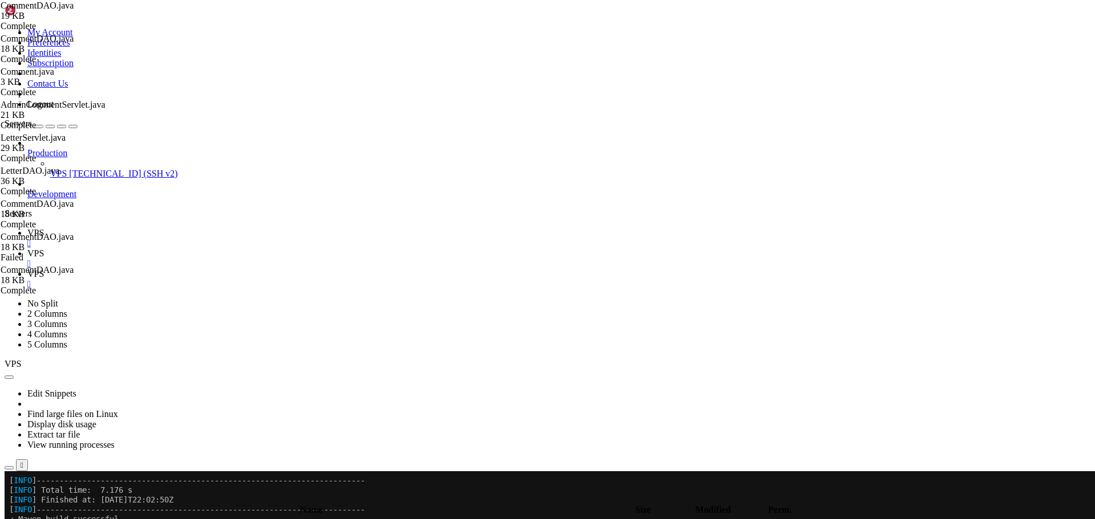
scroll to position [1406, 0]
drag, startPoint x: 145, startPoint y: 887, endPoint x: 9, endPoint y: 530, distance: 382.3
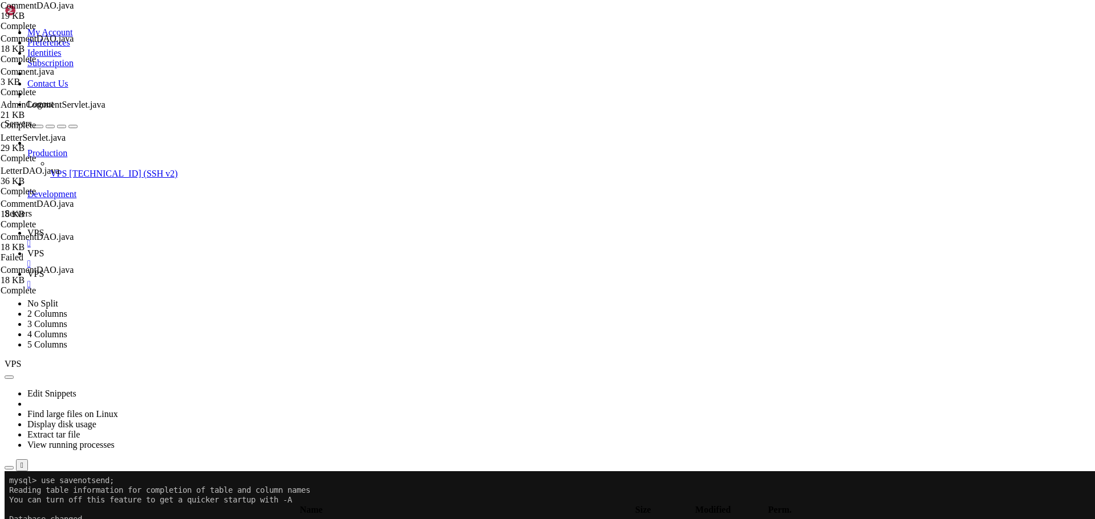
scroll to position [1871, 0]
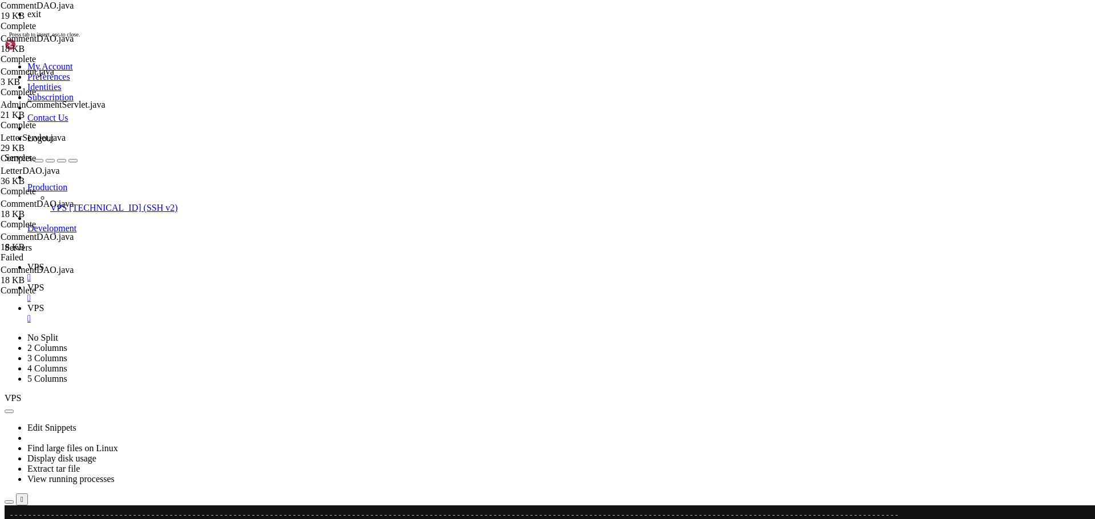
scroll to position [2065, 0]
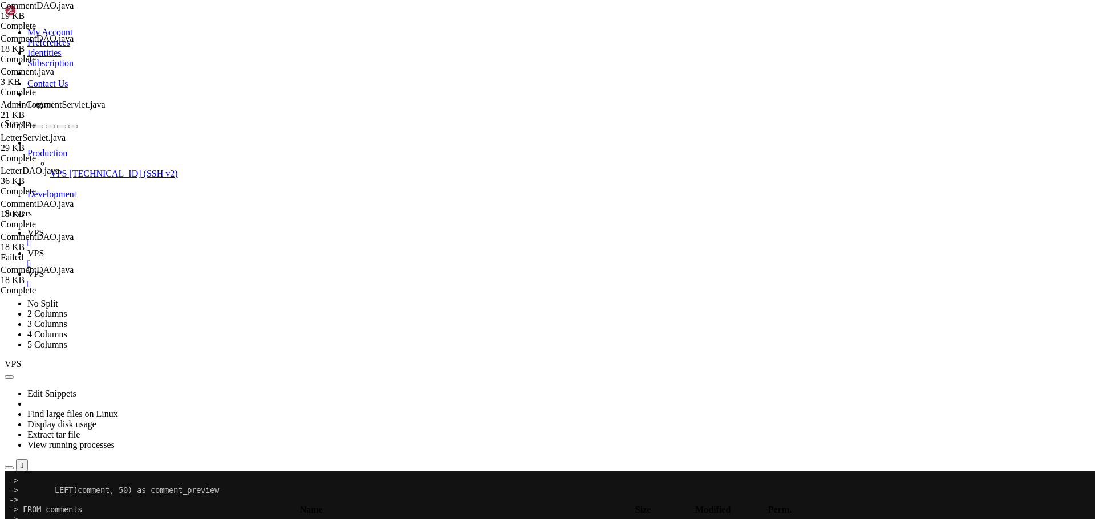
scroll to position [2336, 0]
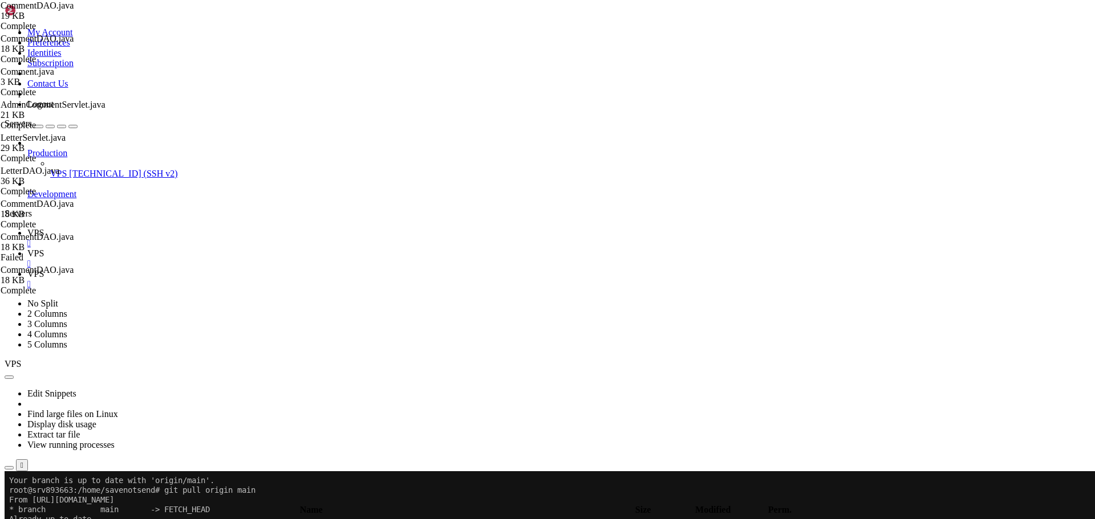
scroll to position [2831, 0]
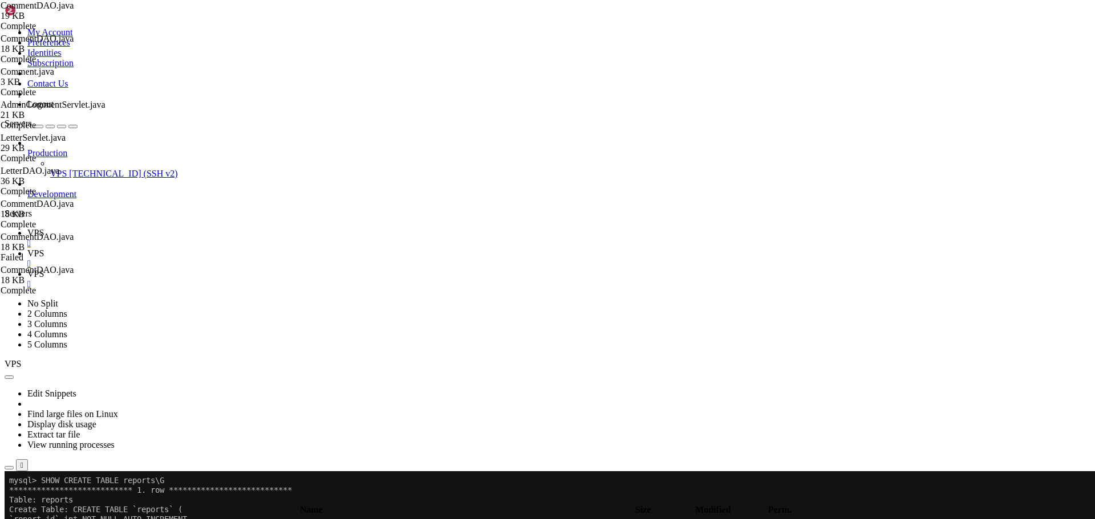
drag, startPoint x: 9, startPoint y: 655, endPoint x: 168, endPoint y: 911, distance: 301.1
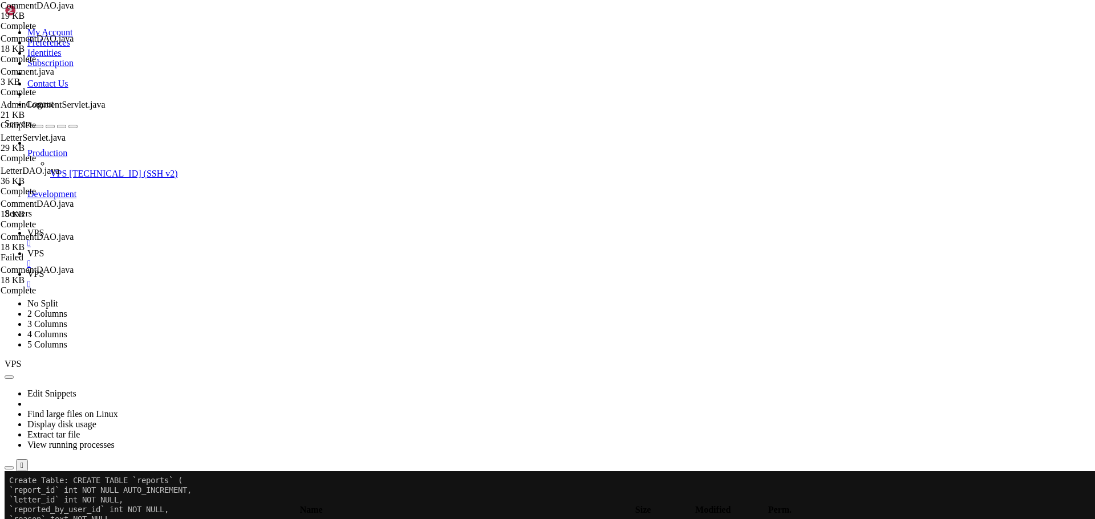
scroll to position [4818, 0]
click at [44, 249] on span "VPS" at bounding box center [35, 254] width 17 height 10
click at [9, 500] on icon "button" at bounding box center [9, 500] width 0 height 0
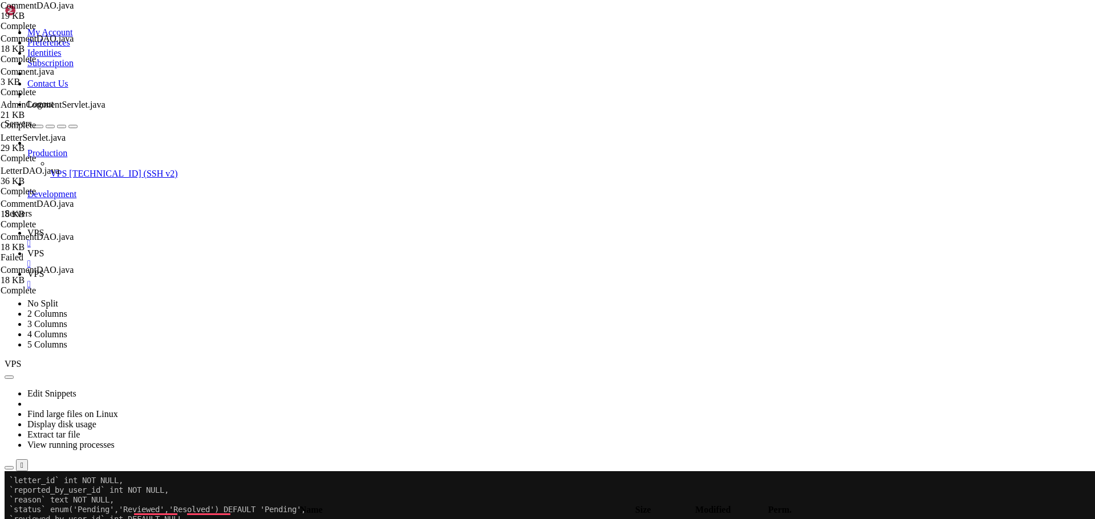
type input "/home/savenotsend/src/main/webapp/WEB-INF/jsp/letters"
drag, startPoint x: 372, startPoint y: 486, endPoint x: 189, endPoint y: 489, distance: 183.6
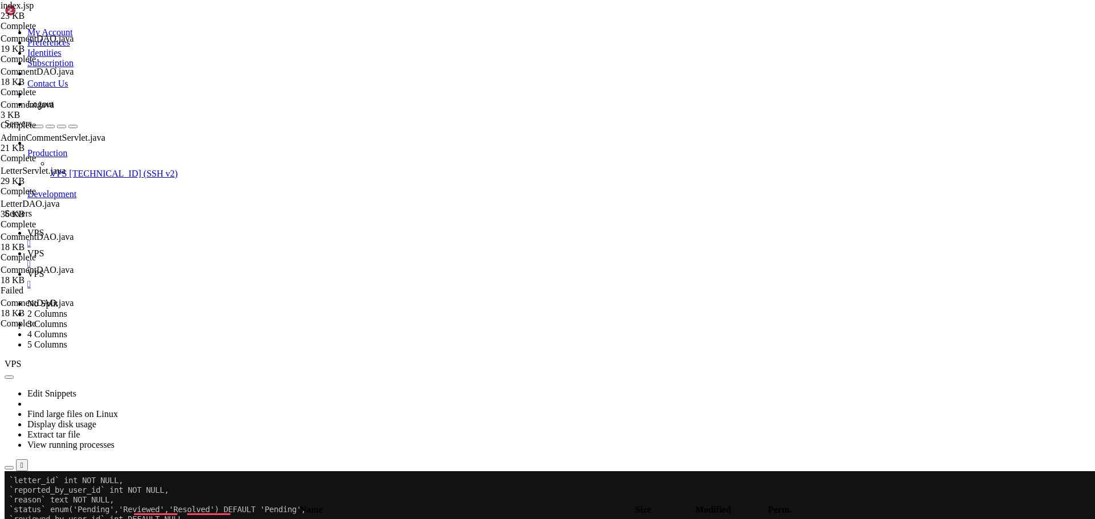
drag, startPoint x: 359, startPoint y: 124, endPoint x: 139, endPoint y: 95, distance: 222.1
type textarea "<%-- Set page title --%> <c:set var="pageTitle" value="All Letters - Save Not S…"
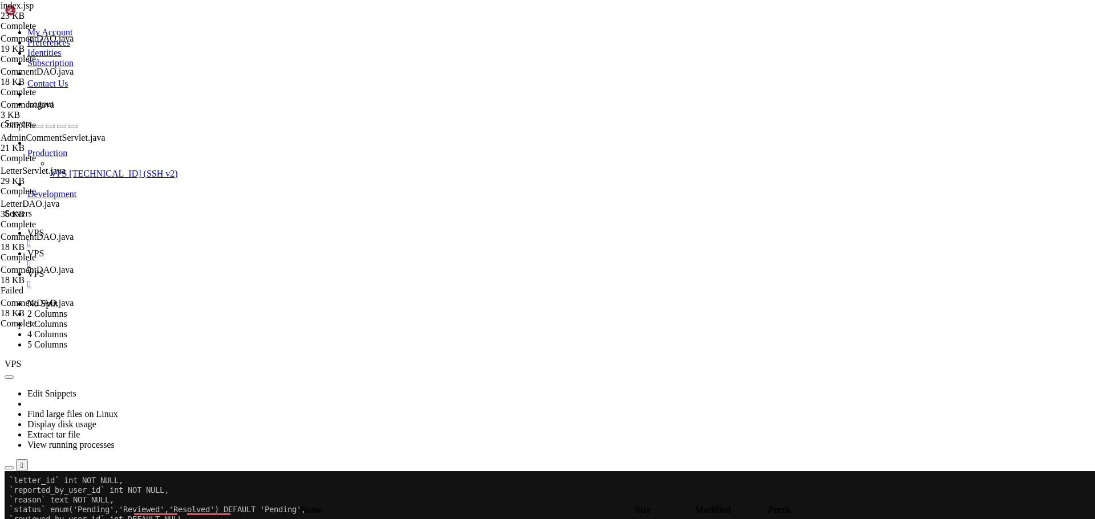
click at [14, 519] on span " .." at bounding box center [10, 525] width 8 height 10
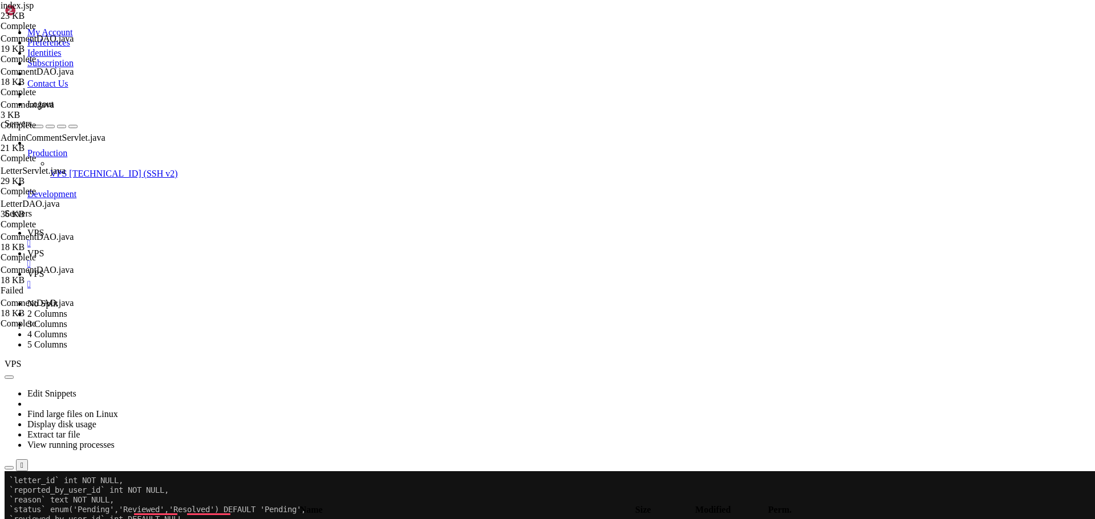
type input "/home/savenotsend/src/main/webapp/WEB-INF/jsp/admin"
drag, startPoint x: 170, startPoint y: 54, endPoint x: 462, endPoint y: 82, distance: 293.3
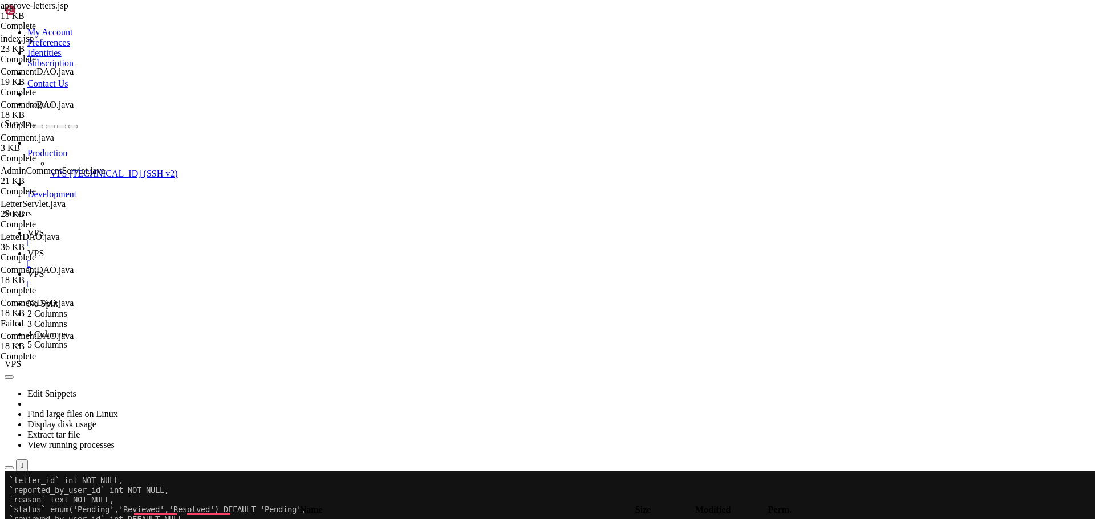
drag, startPoint x: 364, startPoint y: 343, endPoint x: 182, endPoint y: 345, distance: 181.9
type textarea "<%@ include file="/WEB-INF/jsp/common/navbar.jsp" %>"
click at [14, 519] on span " .." at bounding box center [10, 525] width 8 height 10
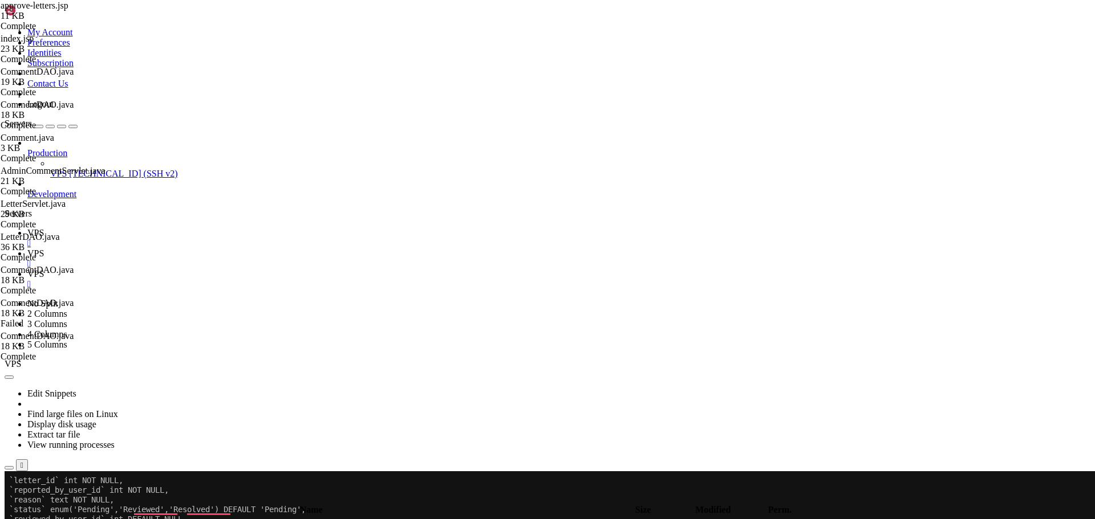
click at [14, 519] on span " .." at bounding box center [10, 525] width 8 height 10
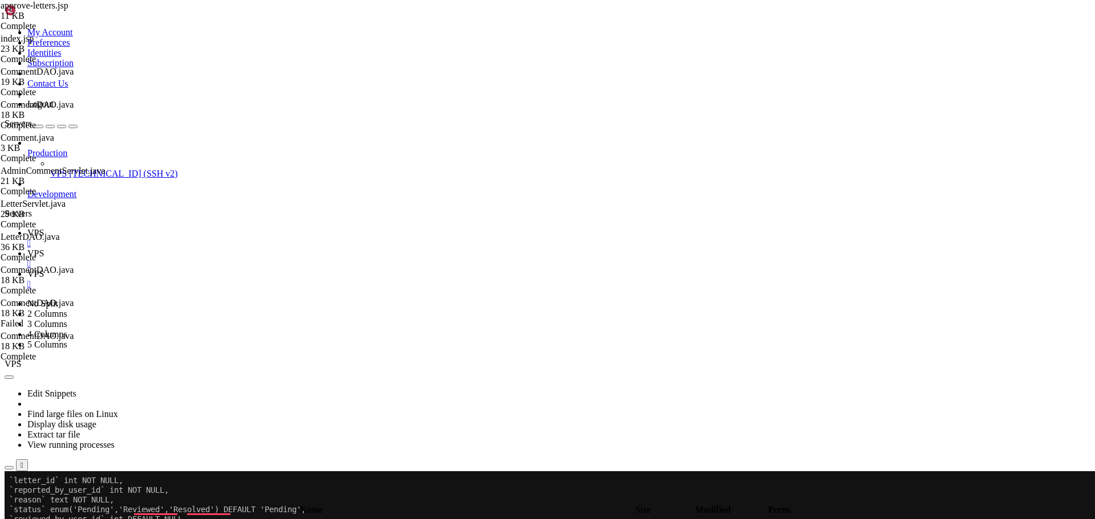
click at [14, 519] on span " .." at bounding box center [10, 525] width 8 height 10
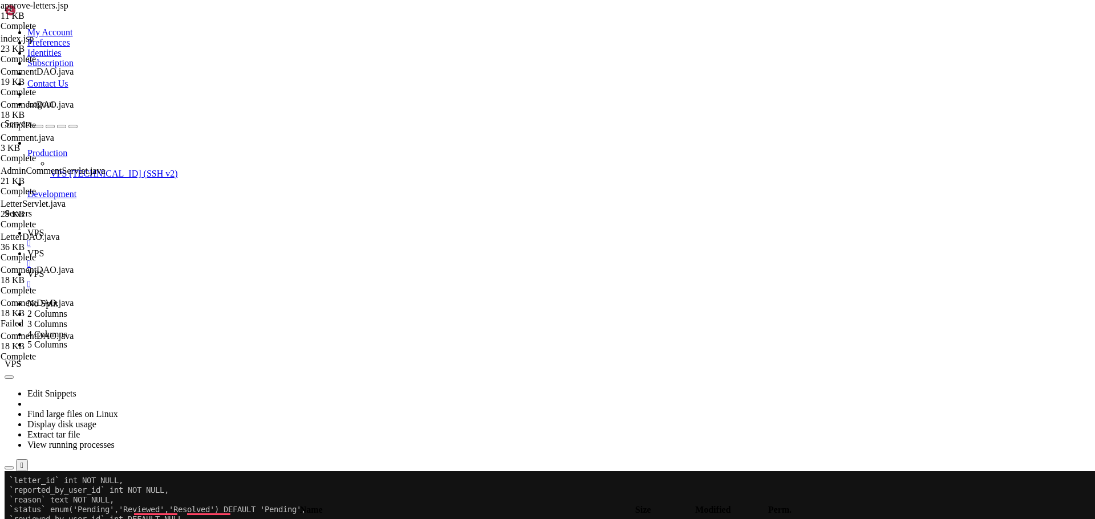
type input "/home/savenotsend/src/main/java/com/savenotsend/servlets"
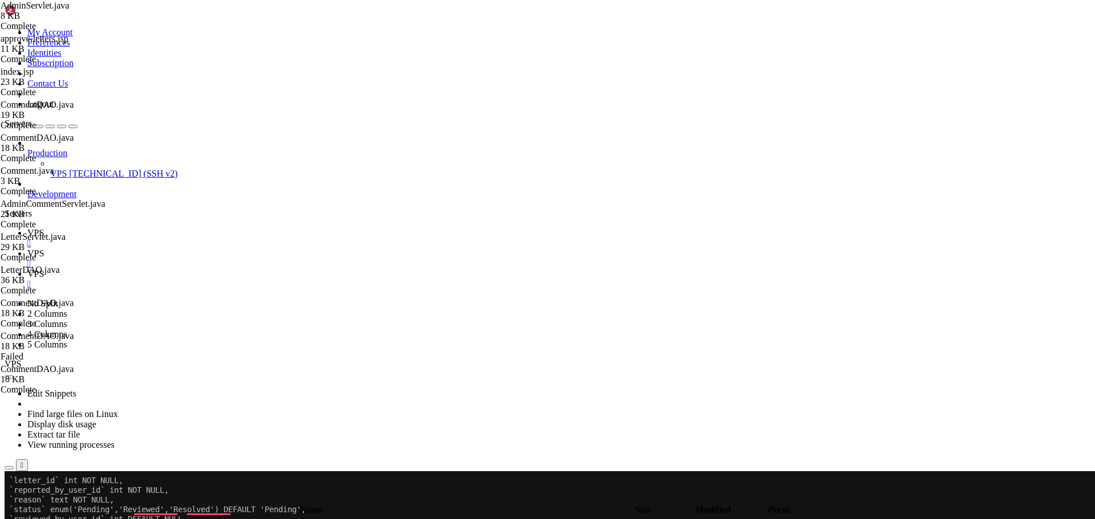
type textarea "break;"
paste textarea "break;"
type textarea "break;"
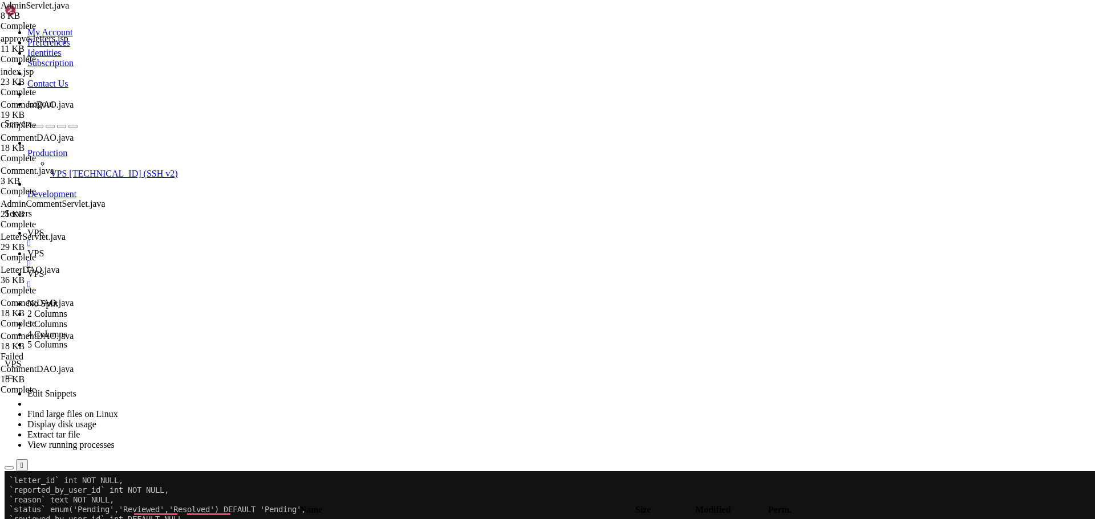
type input "hasAdminAccess"
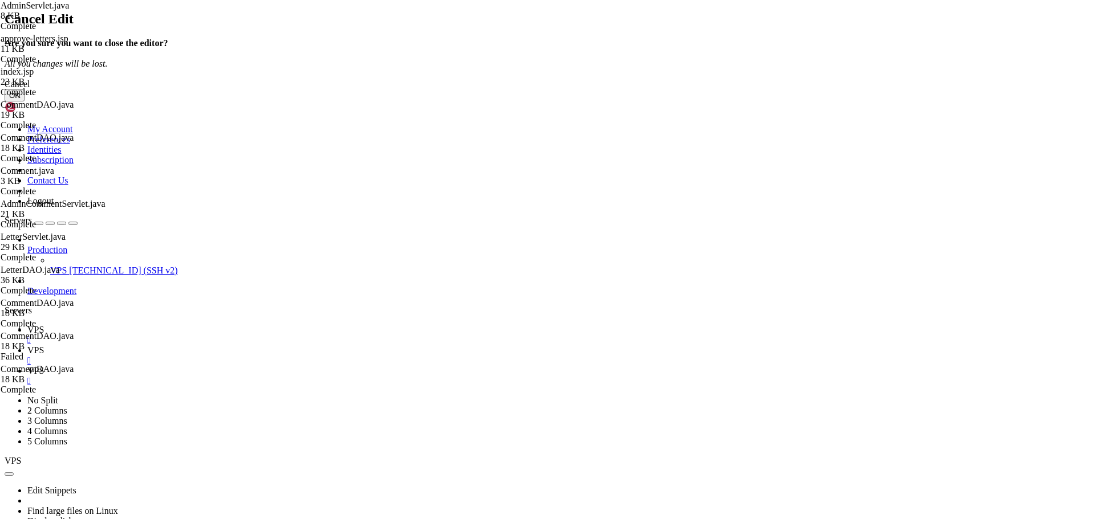
click at [602, 90] on div "Cancel" at bounding box center [548, 84] width 1086 height 10
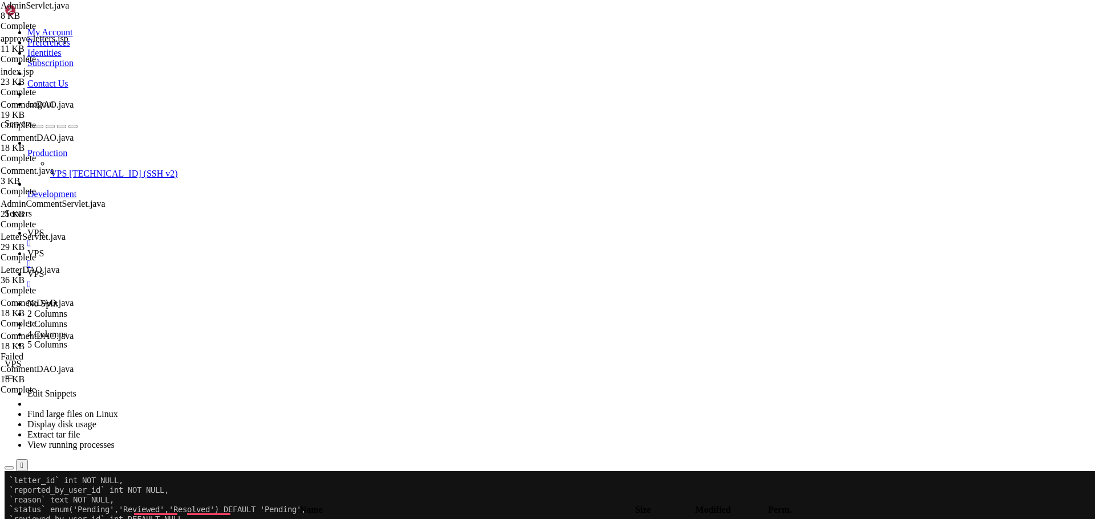
click at [14, 519] on span " .." at bounding box center [10, 525] width 8 height 10
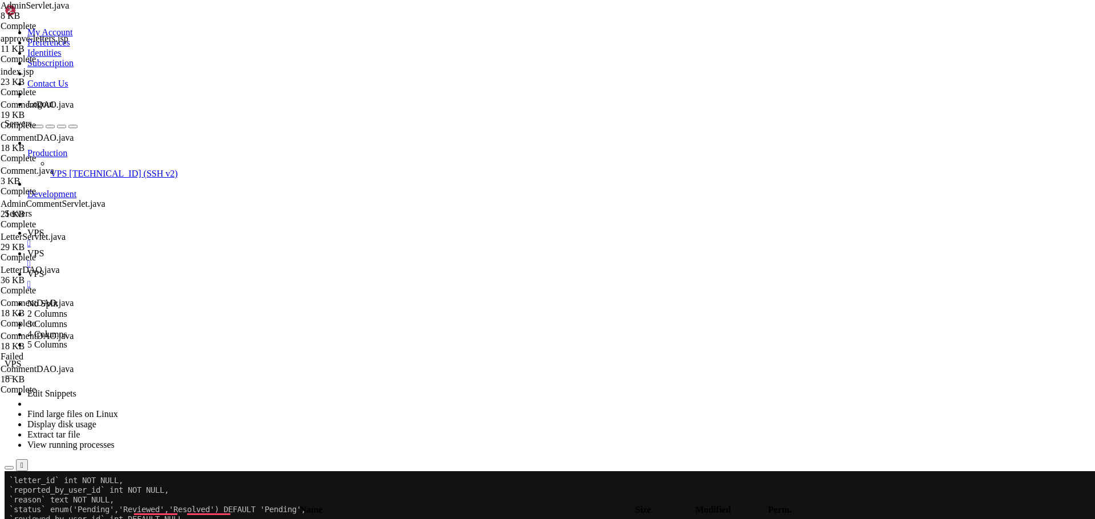
click at [14, 519] on span " .." at bounding box center [10, 525] width 8 height 10
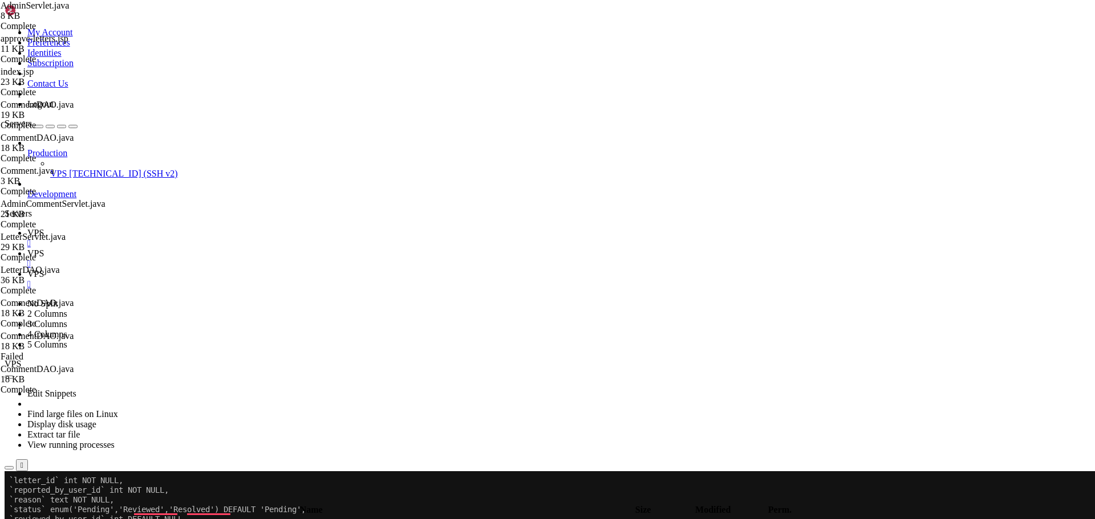
type input "/home/savenotsend/src/main/webapp/WEB-INF/jsp/common"
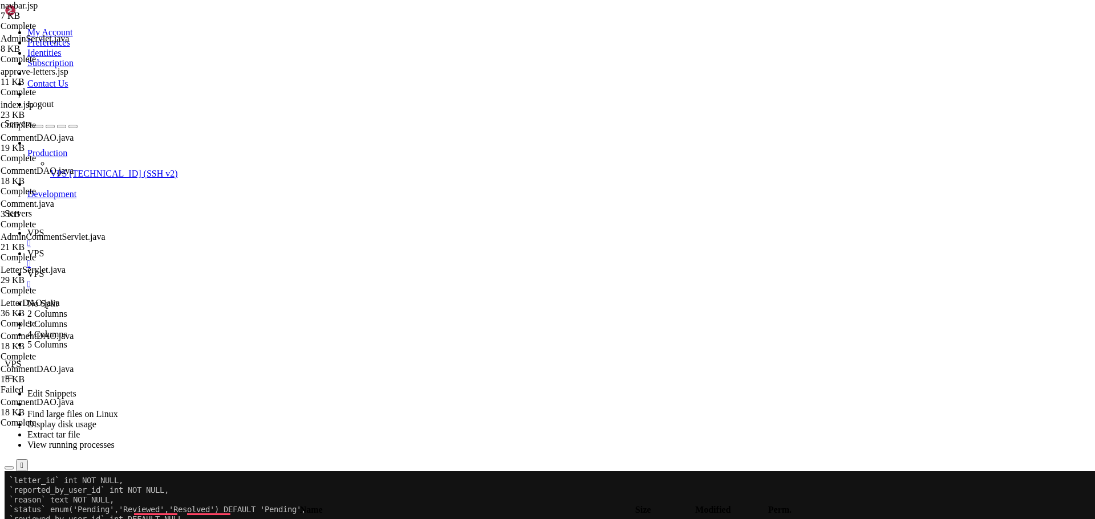
type textarea "<li class="nav-item">"
type input "Admin"
type textarea "</a></li>"
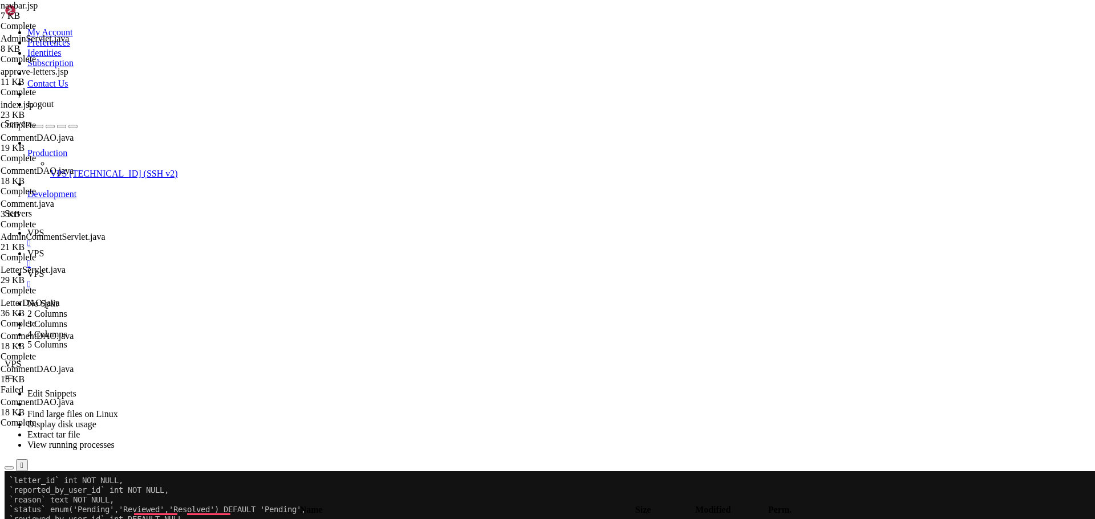
scroll to position [0, 9]
paste textarea "</a></li>"
type textarea "</a></li>"
click at [14, 519] on span " .." at bounding box center [10, 525] width 8 height 10
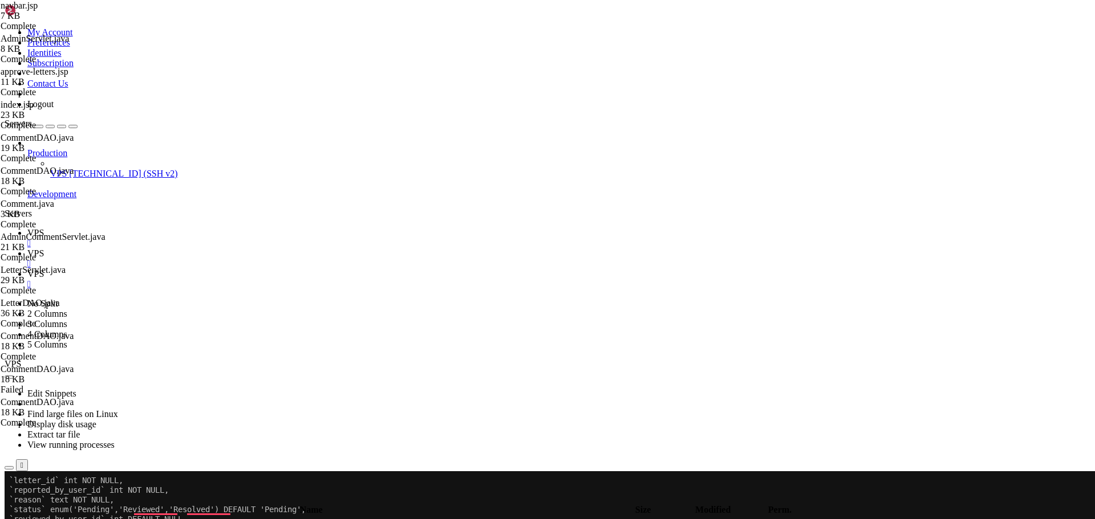
click at [14, 519] on span " .." at bounding box center [10, 525] width 8 height 10
click at [10, 519] on span "" at bounding box center [7, 525] width 3 height 10
click at [9, 500] on icon "button" at bounding box center [9, 500] width 0 height 0
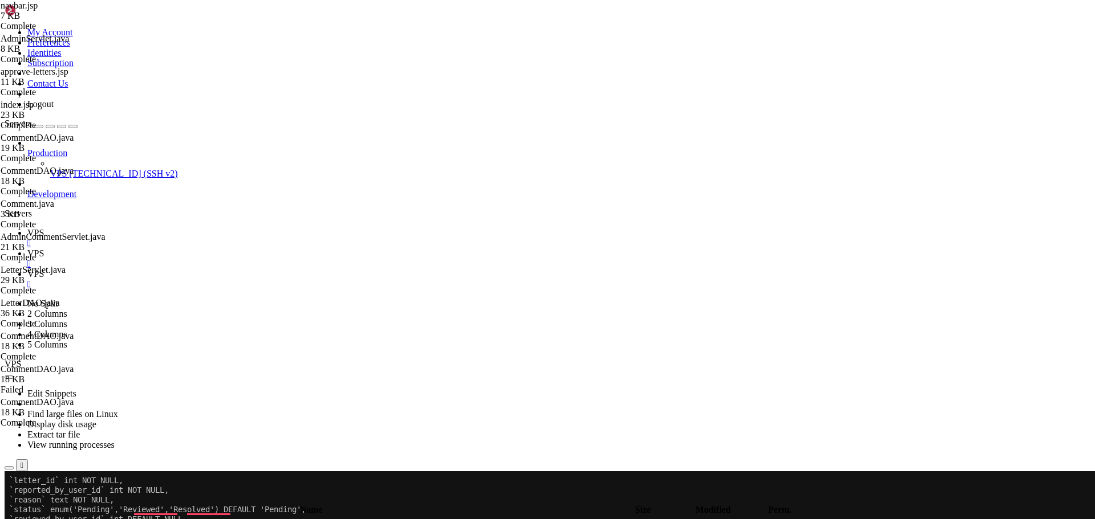
click at [10, 519] on span "" at bounding box center [7, 525] width 3 height 10
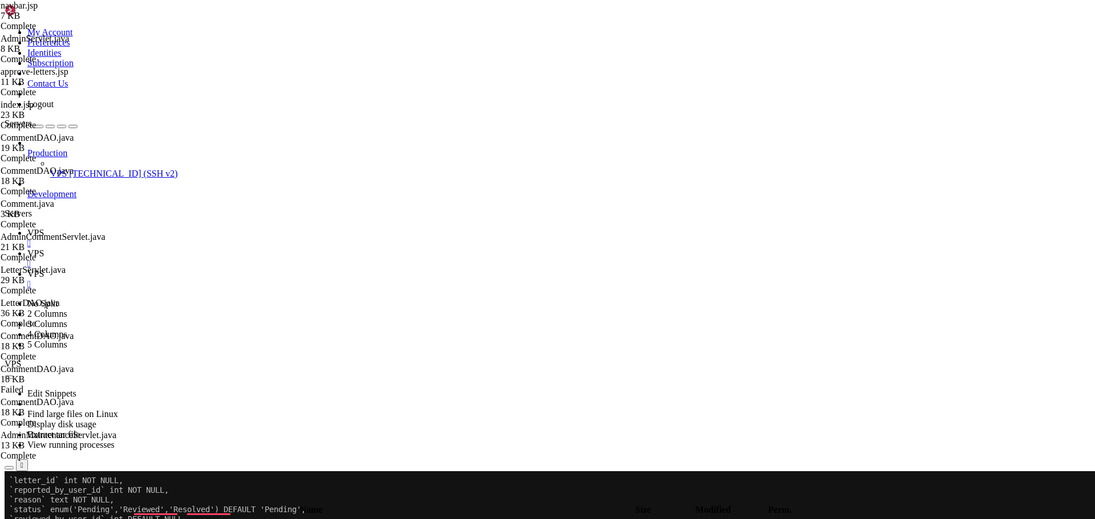
click at [10, 519] on span "" at bounding box center [7, 525] width 3 height 10
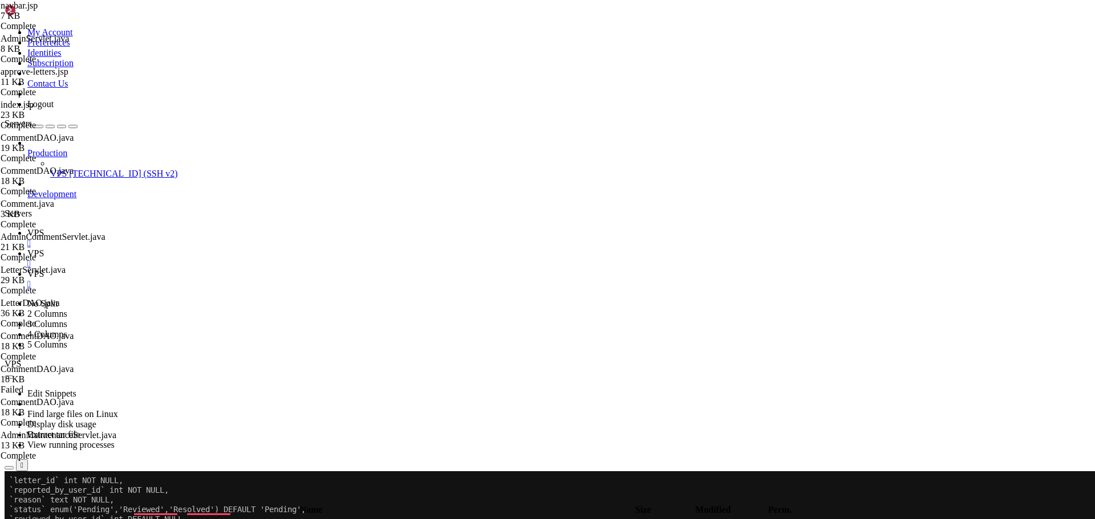
click at [10, 519] on span "" at bounding box center [7, 525] width 3 height 10
